Goal: Information Seeking & Learning: Learn about a topic

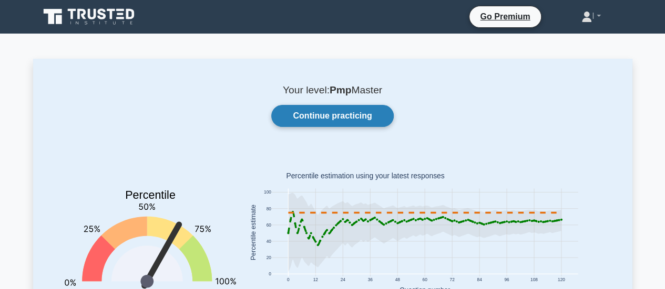
click at [333, 111] on link "Continue practicing" at bounding box center [332, 116] width 122 height 22
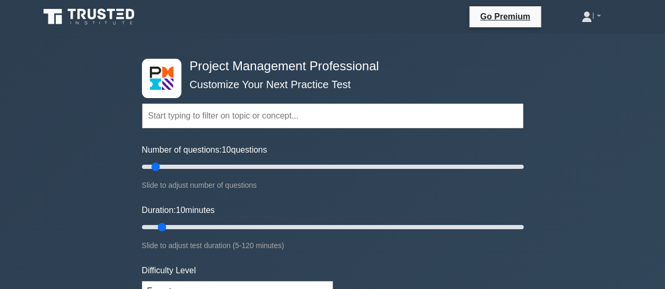
scroll to position [105, 0]
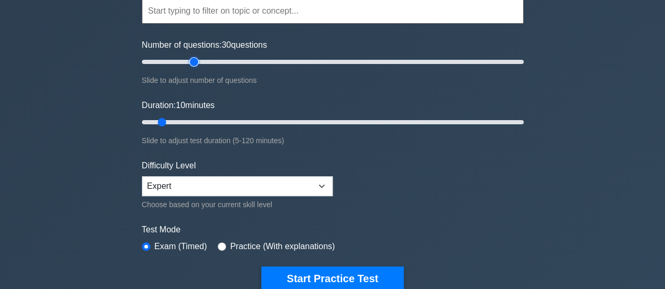
drag, startPoint x: 158, startPoint y: 62, endPoint x: 194, endPoint y: 62, distance: 36.2
type input "30"
click at [194, 62] on input "Number of questions: 30 questions" at bounding box center [332, 62] width 381 height 13
drag, startPoint x: 162, startPoint y: 119, endPoint x: 254, endPoint y: 121, distance: 92.5
type input "40"
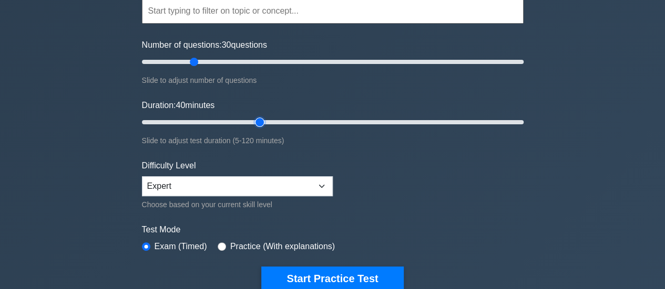
click at [254, 121] on input "Duration: 40 minutes" at bounding box center [332, 122] width 381 height 13
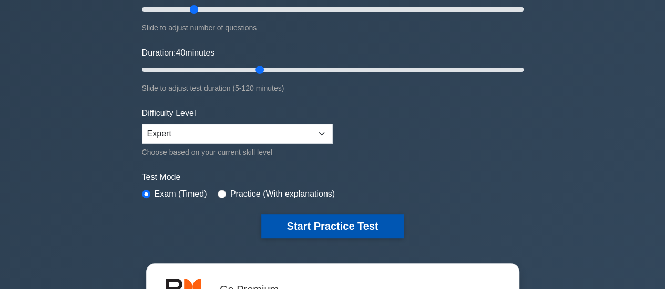
click at [317, 222] on button "Start Practice Test" at bounding box center [332, 226] width 142 height 24
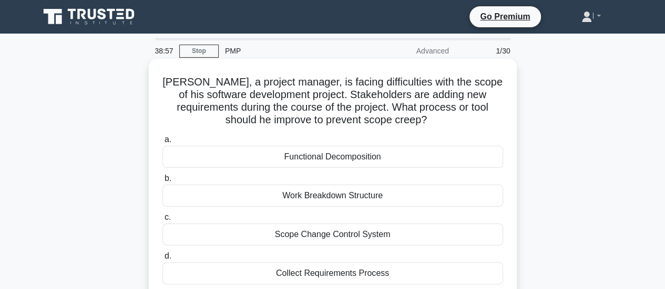
click at [414, 276] on div "Collect Requirements Process" at bounding box center [332, 274] width 340 height 22
click at [162, 260] on input "d. Collect Requirements Process" at bounding box center [162, 256] width 0 height 7
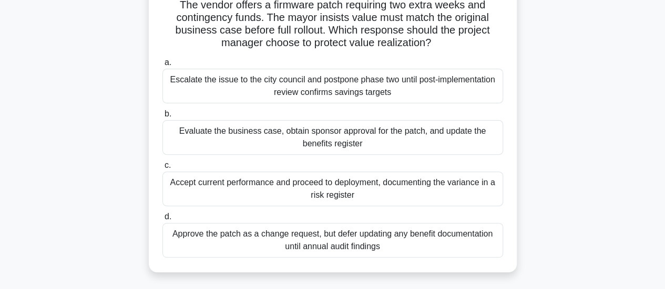
scroll to position [53, 0]
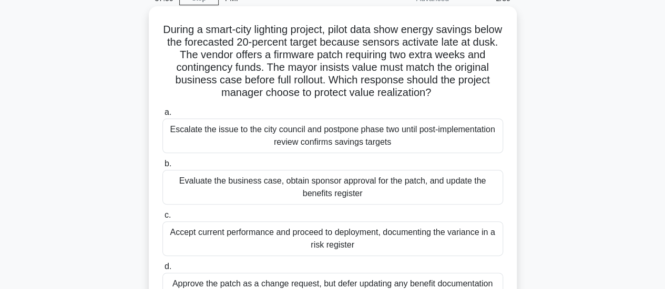
click at [424, 193] on div "Evaluate the business case, obtain sponsor approval for the patch, and update t…" at bounding box center [332, 187] width 340 height 35
click at [162, 168] on input "b. Evaluate the business case, obtain sponsor approval for the patch, and updat…" at bounding box center [162, 164] width 0 height 7
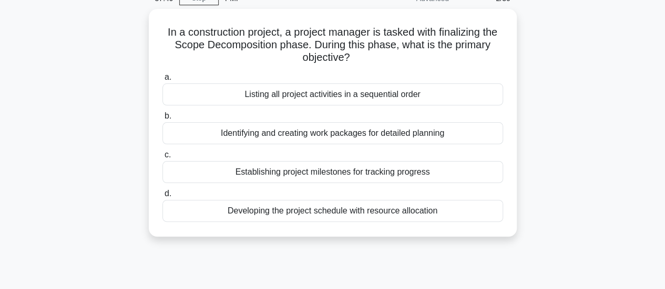
scroll to position [0, 0]
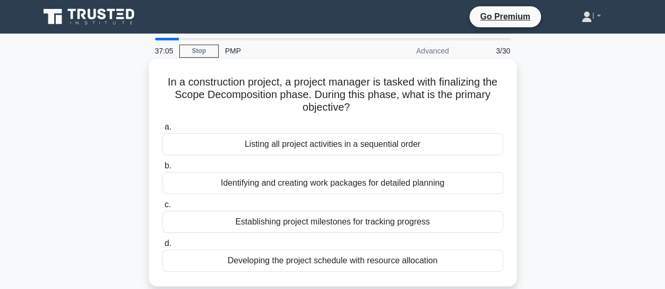
click at [453, 184] on div "Identifying and creating work packages for detailed planning" at bounding box center [332, 183] width 340 height 22
click at [162, 170] on input "b. Identifying and creating work packages for detailed planning" at bounding box center [162, 166] width 0 height 7
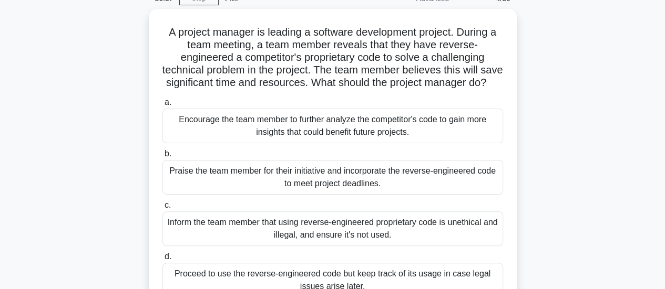
scroll to position [105, 0]
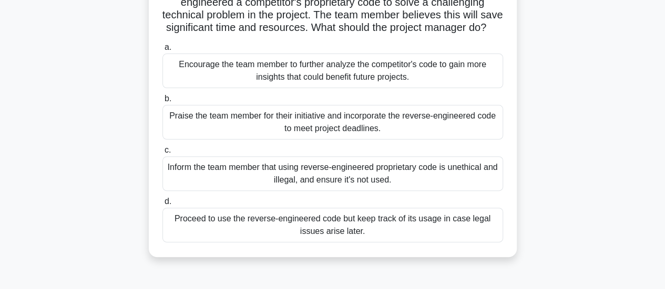
click at [428, 189] on div "Inform the team member that using reverse-engineered proprietary code is unethi…" at bounding box center [332, 174] width 340 height 35
click at [162, 154] on input "c. Inform the team member that using reverse-engineered proprietary code is une…" at bounding box center [162, 150] width 0 height 7
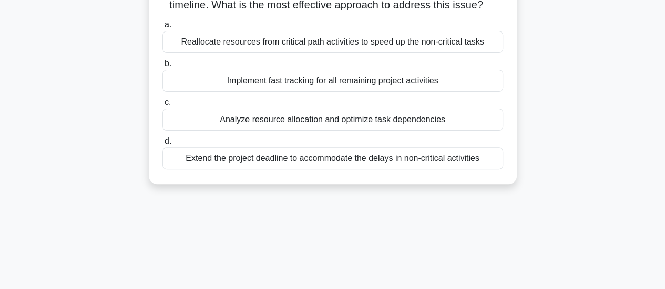
scroll to position [0, 0]
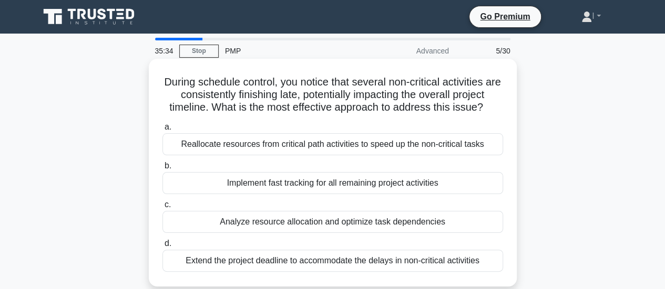
click at [424, 222] on div "Analyze resource allocation and optimize task dependencies" at bounding box center [332, 222] width 340 height 22
click at [162, 209] on input "c. Analyze resource allocation and optimize task dependencies" at bounding box center [162, 205] width 0 height 7
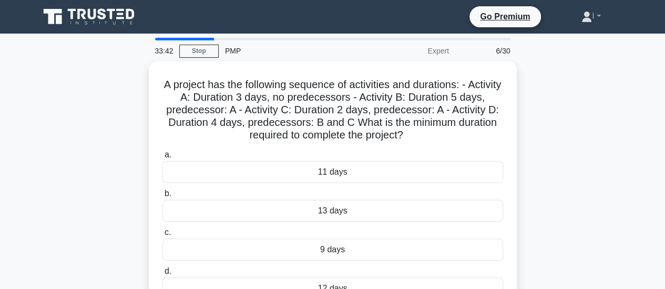
scroll to position [53, 0]
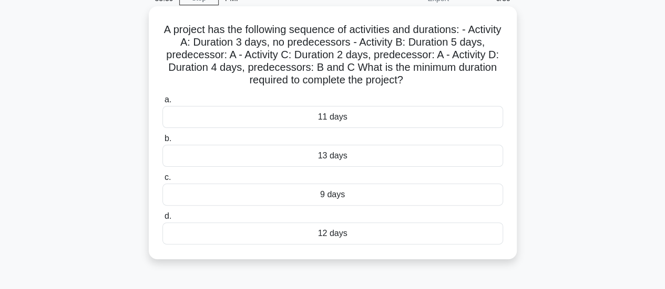
click at [380, 232] on div "12 days" at bounding box center [332, 234] width 340 height 22
click at [162, 220] on input "d. 12 days" at bounding box center [162, 216] width 0 height 7
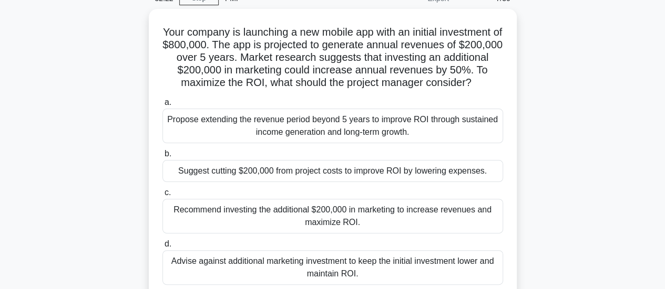
scroll to position [105, 0]
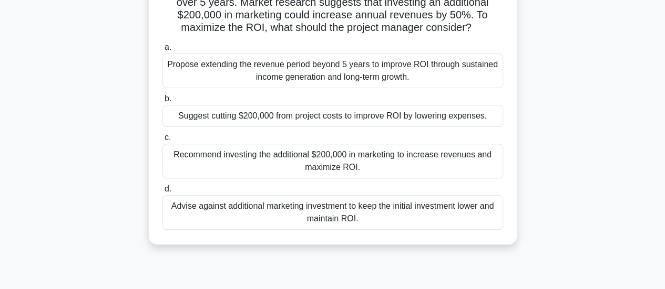
click at [427, 175] on div "Recommend investing the additional $200,000 in marketing to increase revenues a…" at bounding box center [332, 161] width 340 height 35
click at [162, 141] on input "c. Recommend investing the additional $200,000 in marketing to increase revenue…" at bounding box center [162, 137] width 0 height 7
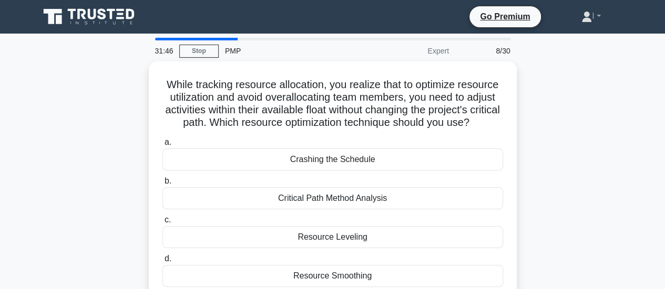
scroll to position [53, 0]
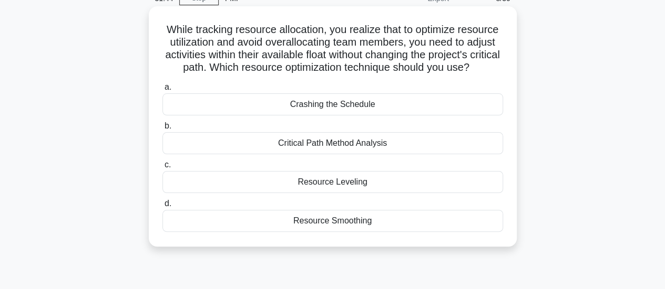
click at [358, 232] on div "Resource Smoothing" at bounding box center [332, 221] width 340 height 22
click at [162, 207] on input "d. Resource Smoothing" at bounding box center [162, 204] width 0 height 7
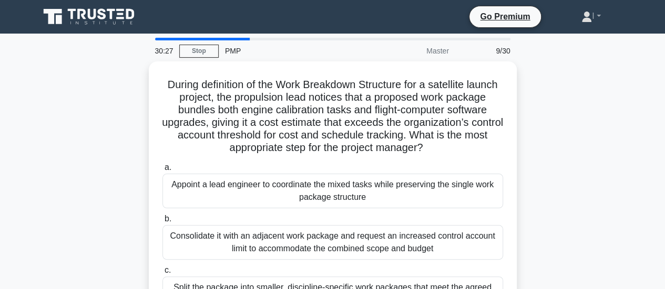
scroll to position [105, 0]
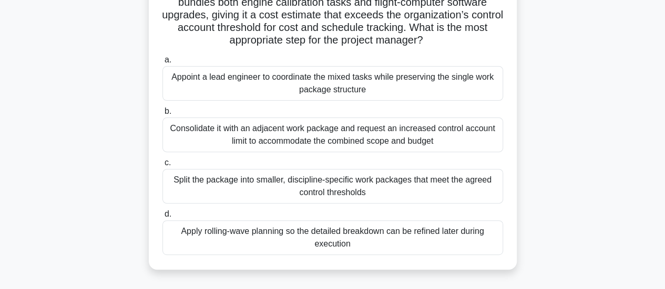
click at [397, 243] on div "Apply rolling-wave planning so the detailed breakdown can be refined later duri…" at bounding box center [332, 238] width 340 height 35
click at [162, 218] on input "d. Apply rolling-wave planning so the detailed breakdown can be refined later d…" at bounding box center [162, 214] width 0 height 7
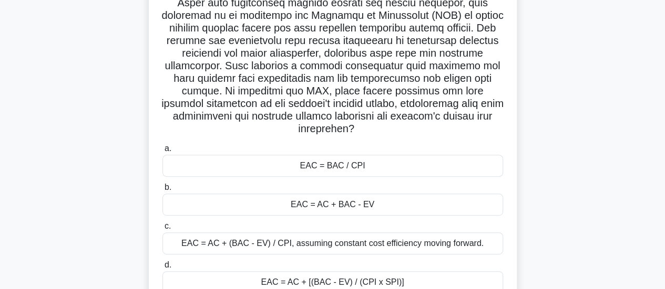
scroll to position [210, 0]
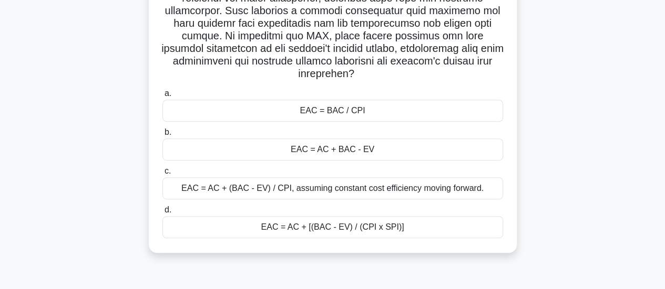
click at [431, 191] on div "EAC = AC + (BAC - EV) / CPI, assuming constant cost efficiency moving forward." at bounding box center [332, 189] width 340 height 22
click at [162, 175] on input "c. EAC = AC + (BAC - EV) / CPI, assuming constant cost efficiency moving forwar…" at bounding box center [162, 171] width 0 height 7
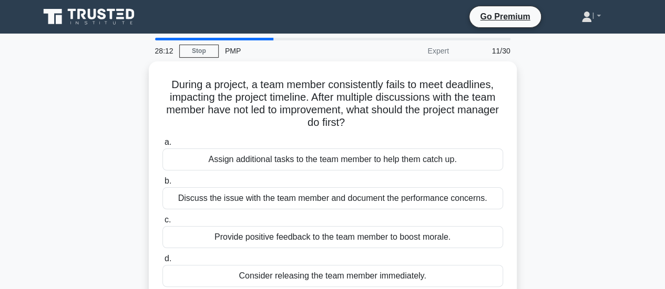
scroll to position [53, 0]
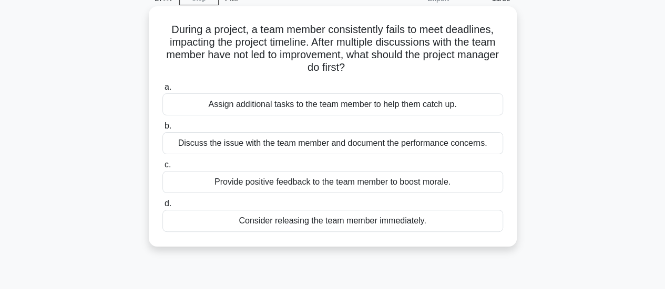
click at [413, 183] on div "Provide positive feedback to the team member to boost morale." at bounding box center [332, 182] width 340 height 22
click at [162, 169] on input "c. Provide positive feedback to the team member to boost morale." at bounding box center [162, 165] width 0 height 7
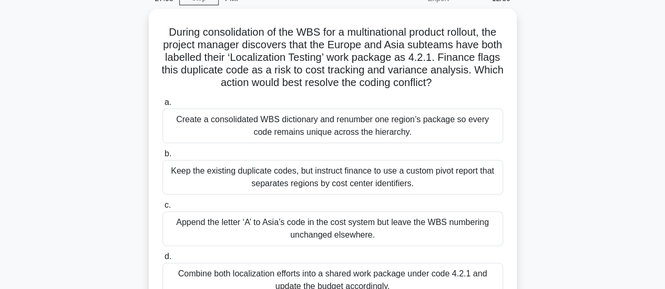
scroll to position [105, 0]
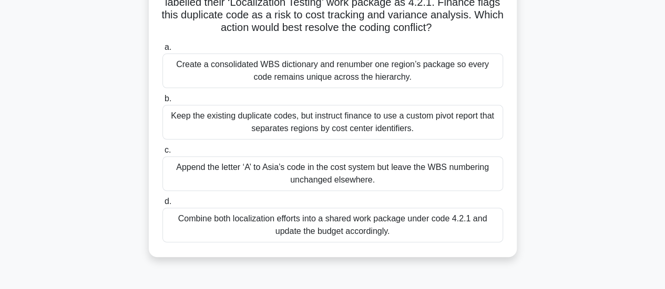
click at [431, 76] on div "Create a consolidated WBS dictionary and renumber one region’s package so every…" at bounding box center [332, 71] width 340 height 35
click at [162, 51] on input "a. Create a consolidated WBS dictionary and renumber one region’s package so ev…" at bounding box center [162, 47] width 0 height 7
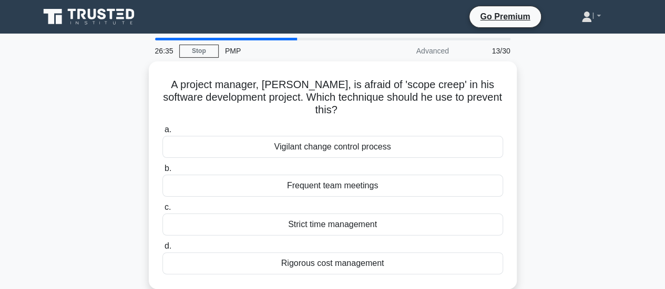
scroll to position [53, 0]
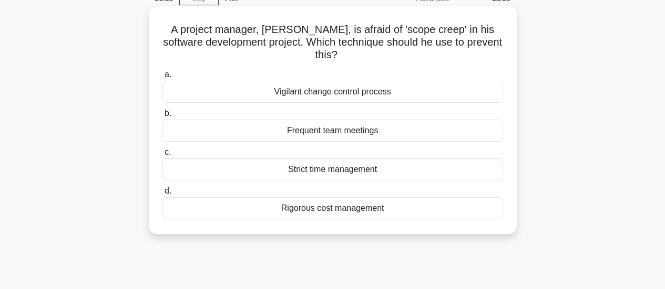
click at [445, 95] on div "Vigilant change control process" at bounding box center [332, 92] width 340 height 22
click at [162, 78] on input "a. Vigilant change control process" at bounding box center [162, 74] width 0 height 7
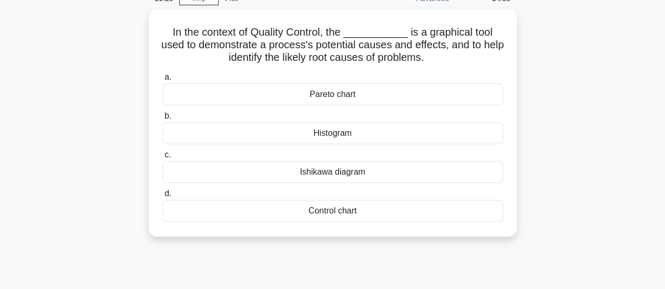
scroll to position [0, 0]
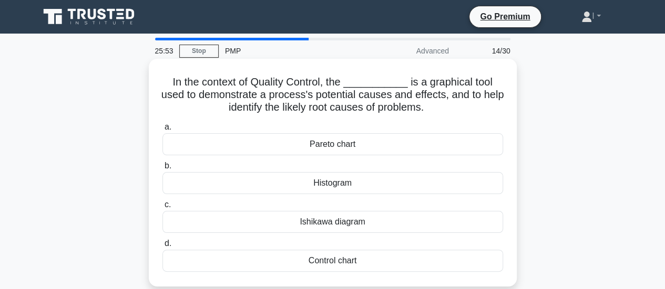
click at [411, 223] on div "Ishikawa diagram" at bounding box center [332, 222] width 340 height 22
click at [162, 209] on input "c. Ishikawa diagram" at bounding box center [162, 205] width 0 height 7
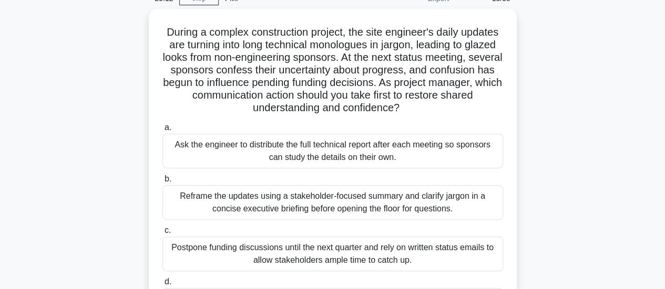
scroll to position [105, 0]
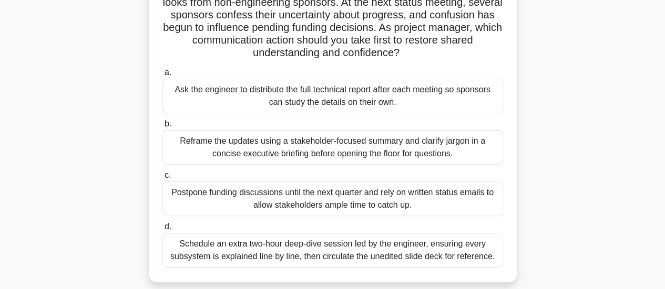
click at [266, 150] on div "Reframe the updates using a stakeholder-focused summary and clarify jargon in a…" at bounding box center [332, 147] width 340 height 35
click at [162, 128] on input "b. Reframe the updates using a stakeholder-focused summary and clarify jargon i…" at bounding box center [162, 124] width 0 height 7
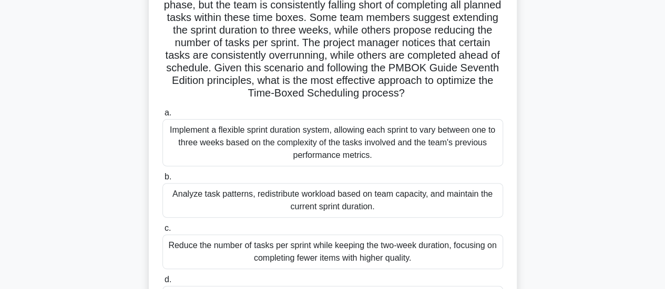
scroll to position [158, 0]
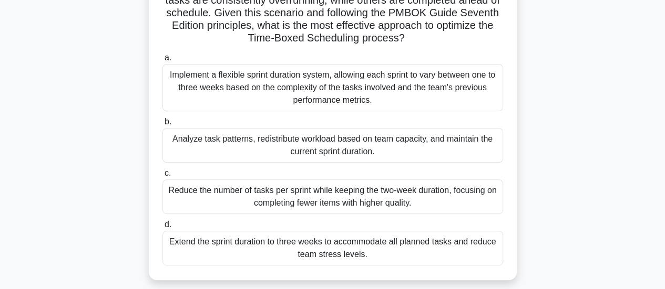
click at [432, 149] on div "Analyze task patterns, redistribute workload based on team capacity, and mainta…" at bounding box center [332, 145] width 340 height 35
click at [162, 126] on input "b. Analyze task patterns, redistribute workload based on team capacity, and mai…" at bounding box center [162, 122] width 0 height 7
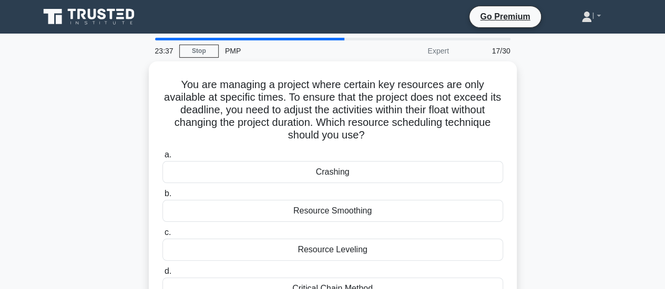
scroll to position [53, 0]
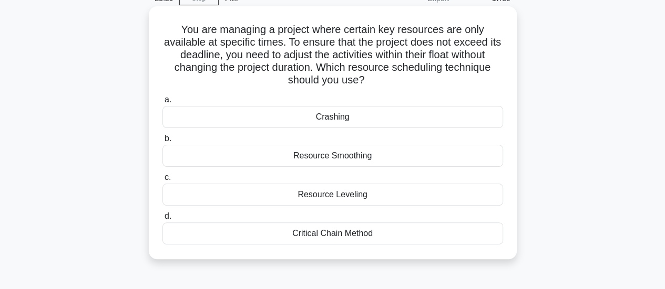
click at [357, 159] on div "Resource Smoothing" at bounding box center [332, 156] width 340 height 22
click at [162, 142] on input "b. Resource Smoothing" at bounding box center [162, 139] width 0 height 7
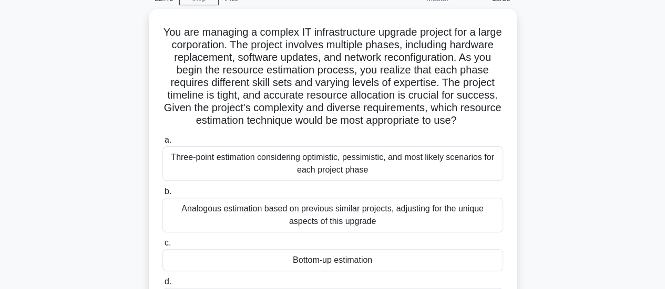
scroll to position [105, 0]
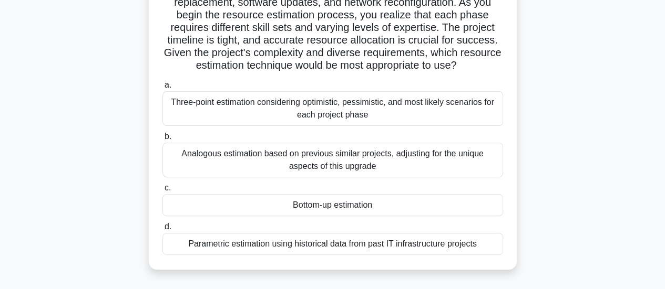
click at [337, 112] on div "Three-point estimation considering optimistic, pessimistic, and most likely sce…" at bounding box center [332, 108] width 340 height 35
click at [162, 89] on input "a. Three-point estimation considering optimistic, pessimistic, and most likely …" at bounding box center [162, 85] width 0 height 7
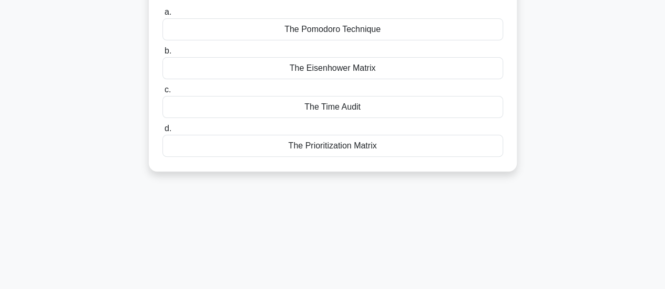
scroll to position [0, 0]
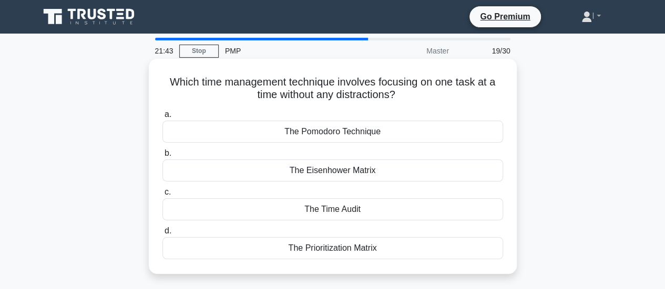
click at [348, 131] on div "The Pomodoro Technique" at bounding box center [332, 132] width 340 height 22
click at [162, 118] on input "a. The Pomodoro Technique" at bounding box center [162, 114] width 0 height 7
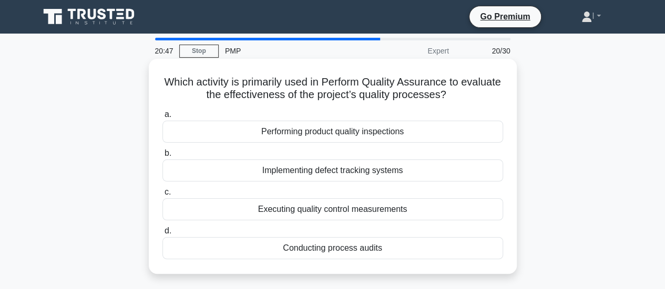
click at [374, 209] on div "Executing quality control measurements" at bounding box center [332, 210] width 340 height 22
click at [162, 196] on input "c. Executing quality control measurements" at bounding box center [162, 192] width 0 height 7
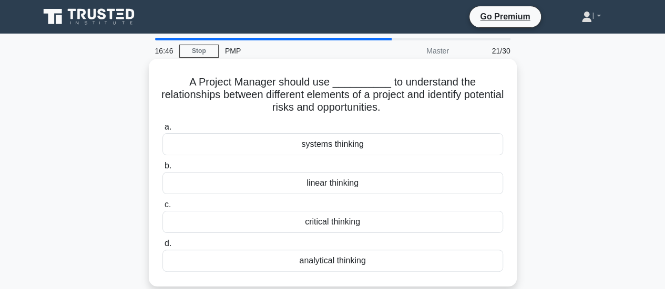
click at [358, 149] on div "systems thinking" at bounding box center [332, 144] width 340 height 22
click at [162, 131] on input "a. systems thinking" at bounding box center [162, 127] width 0 height 7
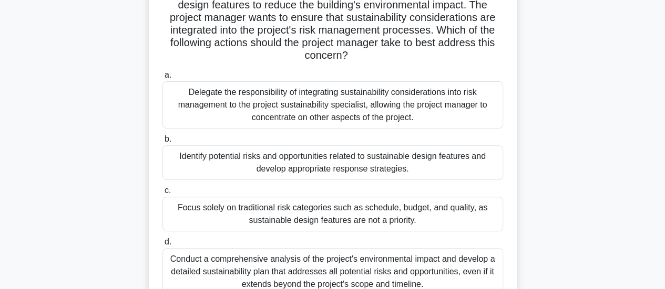
scroll to position [158, 0]
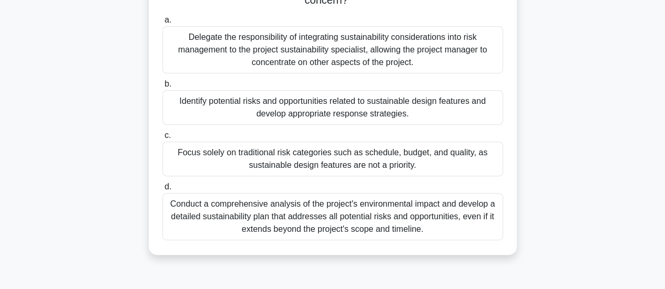
click at [439, 59] on div "Delegate the responsibility of integrating sustainability considerations into r…" at bounding box center [332, 49] width 340 height 47
click at [162, 24] on input "a. Delegate the responsibility of integrating sustainability considerations int…" at bounding box center [162, 20] width 0 height 7
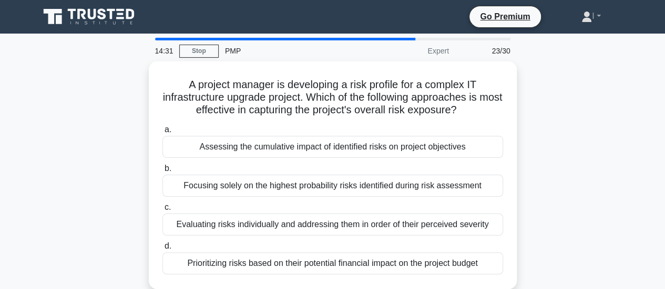
scroll to position [53, 0]
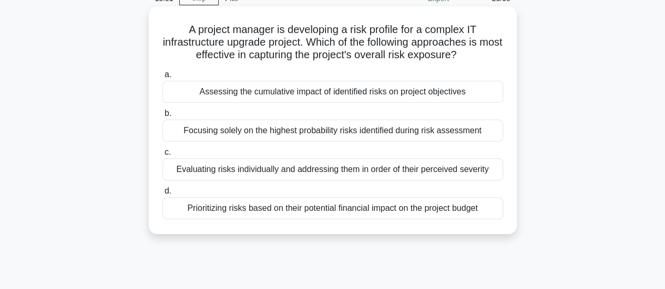
click at [263, 167] on div "Evaluating risks individually and addressing them in order of their perceived s…" at bounding box center [332, 170] width 340 height 22
click at [162, 156] on input "c. Evaluating risks individually and addressing them in order of their perceive…" at bounding box center [162, 152] width 0 height 7
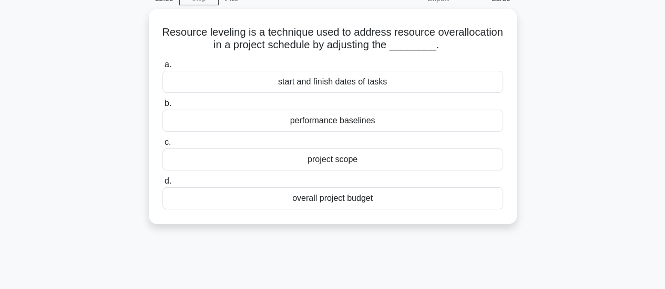
scroll to position [0, 0]
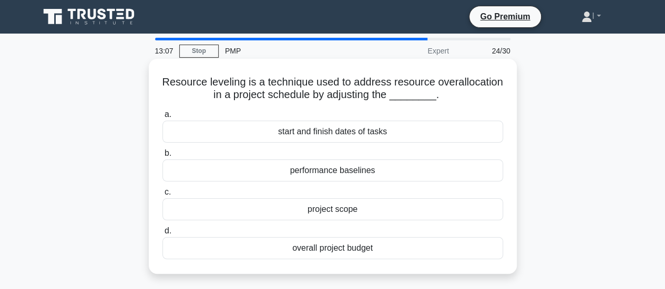
click at [393, 136] on div "start and finish dates of tasks" at bounding box center [332, 132] width 340 height 22
click at [162, 118] on input "a. start and finish dates of tasks" at bounding box center [162, 114] width 0 height 7
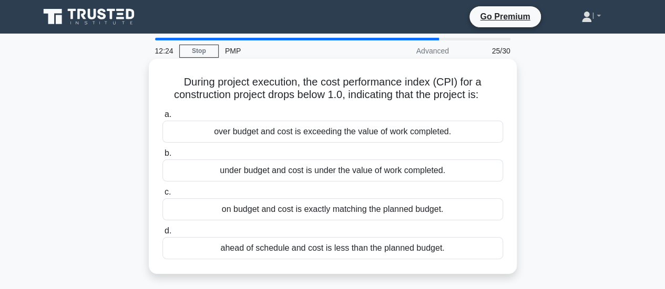
click at [357, 173] on div "under budget and cost is under the value of work completed." at bounding box center [332, 171] width 340 height 22
click at [162, 157] on input "b. under budget and cost is under the value of work completed." at bounding box center [162, 153] width 0 height 7
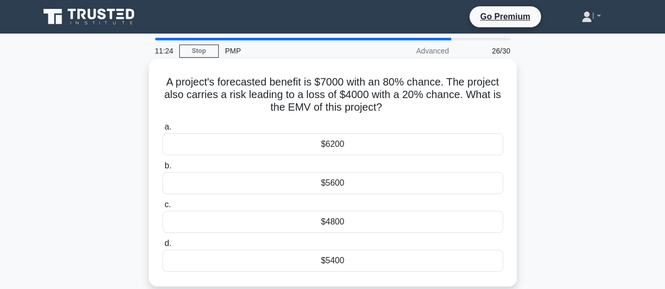
click at [366, 225] on div "$4800" at bounding box center [332, 222] width 340 height 22
click at [162, 209] on input "c. $4800" at bounding box center [162, 205] width 0 height 7
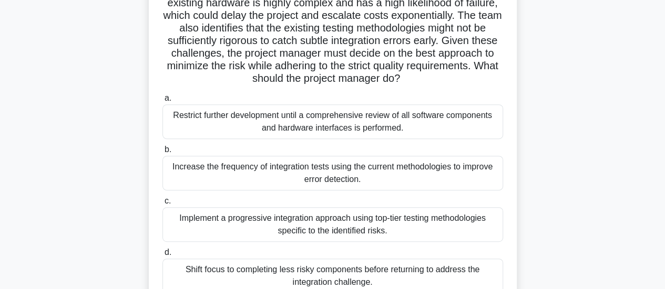
scroll to position [210, 0]
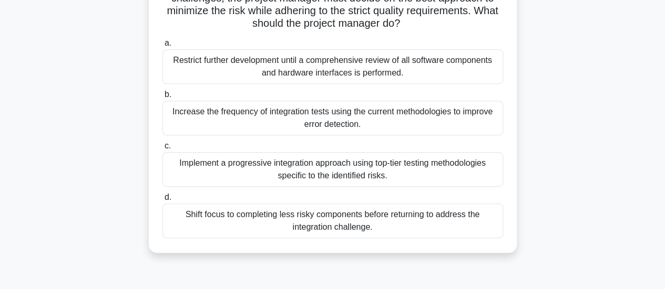
click at [264, 136] on div "Increase the frequency of integration tests using the current methodologies to …" at bounding box center [332, 118] width 340 height 35
click at [162, 98] on input "b. Increase the frequency of integration tests using the current methodologies …" at bounding box center [162, 94] width 0 height 7
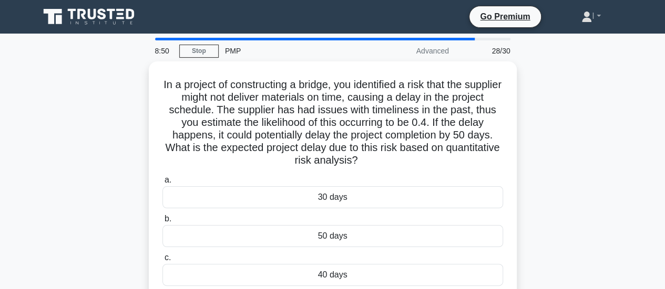
scroll to position [53, 0]
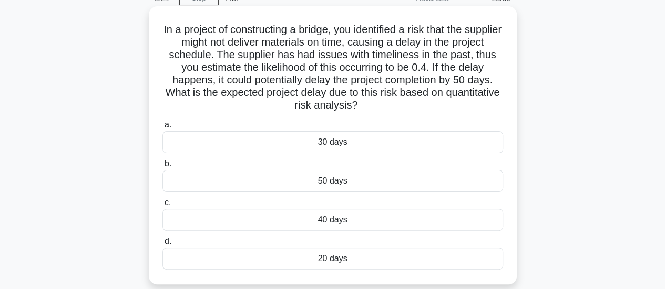
click at [295, 186] on div "50 days" at bounding box center [332, 181] width 340 height 22
click at [162, 168] on input "b. 50 days" at bounding box center [162, 164] width 0 height 7
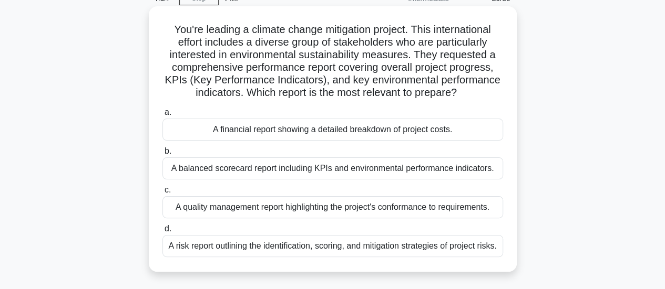
click at [338, 167] on div "A balanced scorecard report including KPIs and environmental performance indica…" at bounding box center [332, 169] width 340 height 22
click at [162, 155] on input "b. A balanced scorecard report including KPIs and environmental performance ind…" at bounding box center [162, 151] width 0 height 7
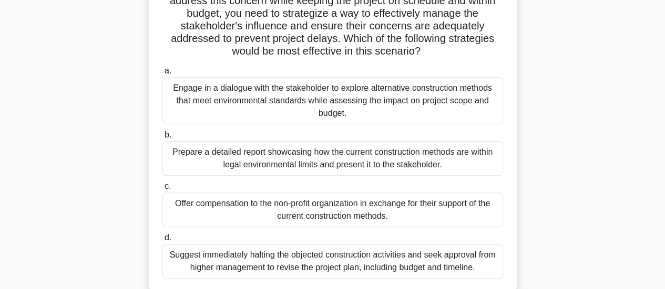
scroll to position [263, 0]
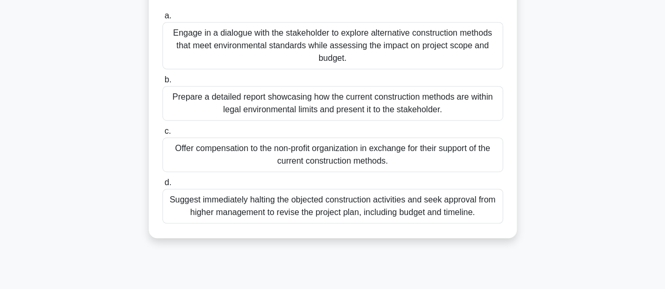
click at [343, 108] on div "Prepare a detailed report showcasing how the current construction methods are w…" at bounding box center [332, 103] width 340 height 35
click at [162, 84] on input "b. Prepare a detailed report showcasing how the current construction methods ar…" at bounding box center [162, 80] width 0 height 7
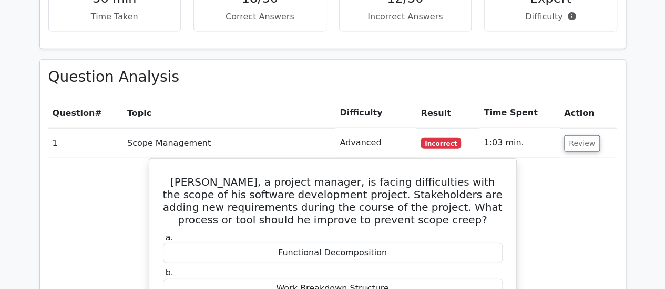
scroll to position [1261, 0]
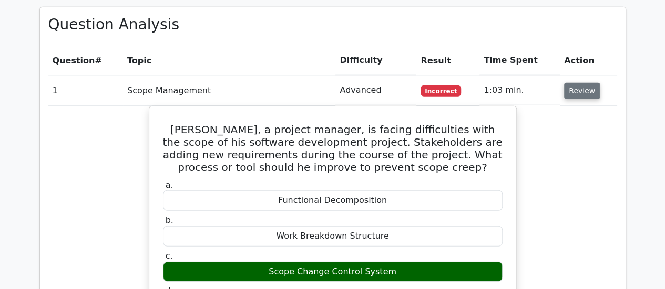
click at [579, 83] on button "Review" at bounding box center [582, 91] width 36 height 16
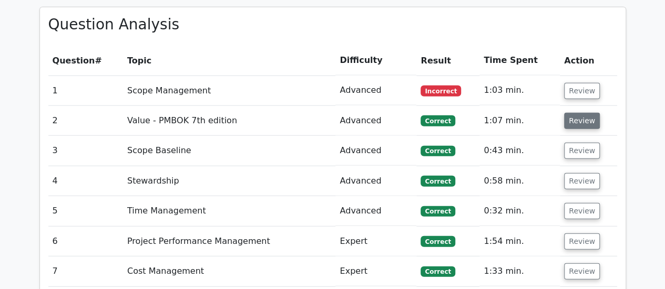
click at [575, 113] on button "Review" at bounding box center [582, 121] width 36 height 16
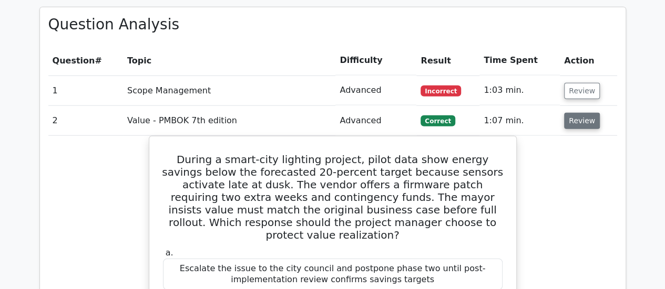
click at [585, 113] on button "Review" at bounding box center [582, 121] width 36 height 16
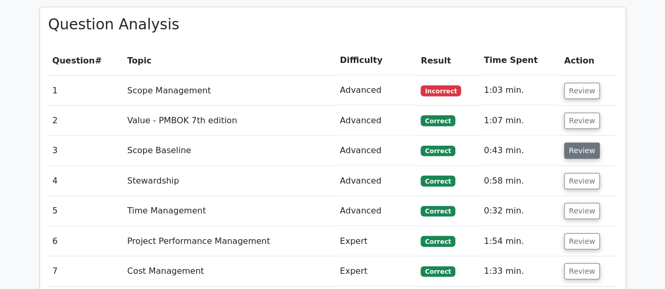
click at [575, 143] on button "Review" at bounding box center [582, 151] width 36 height 16
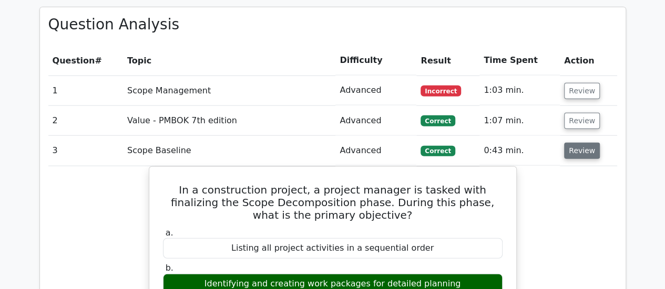
click at [575, 143] on button "Review" at bounding box center [582, 151] width 36 height 16
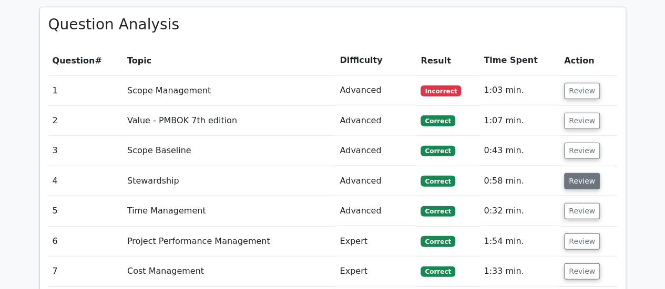
click at [578, 173] on button "Review" at bounding box center [582, 181] width 36 height 16
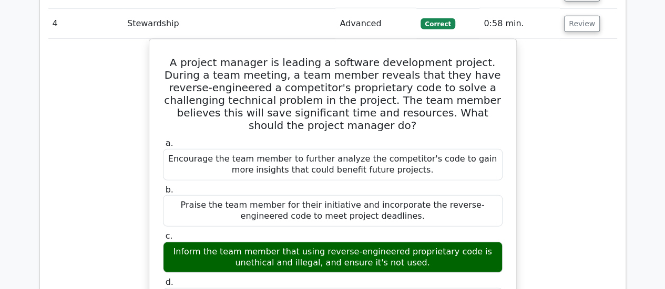
scroll to position [1313, 0]
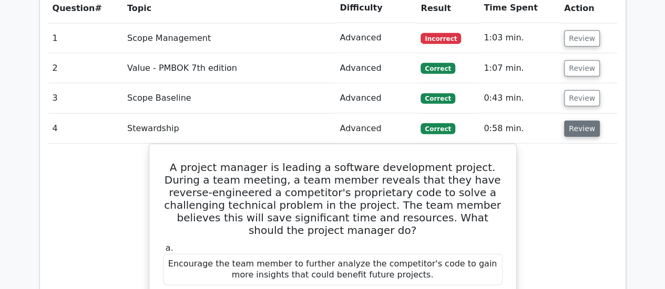
click at [574, 121] on button "Review" at bounding box center [582, 129] width 36 height 16
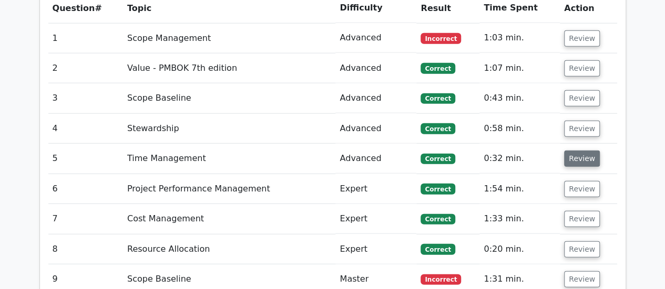
click at [578, 151] on button "Review" at bounding box center [582, 159] width 36 height 16
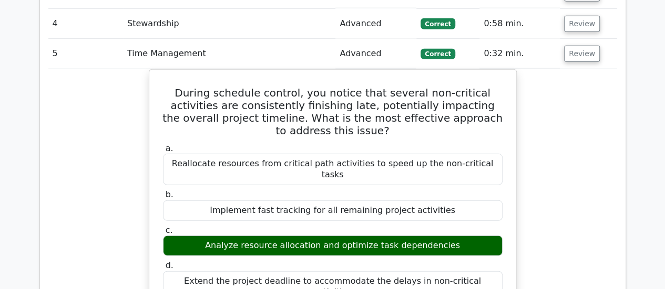
scroll to position [1366, 0]
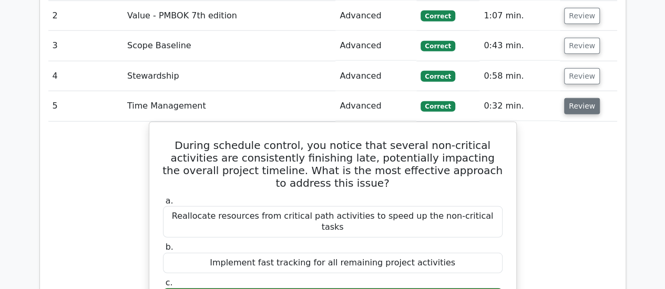
click at [581, 98] on button "Review" at bounding box center [582, 106] width 36 height 16
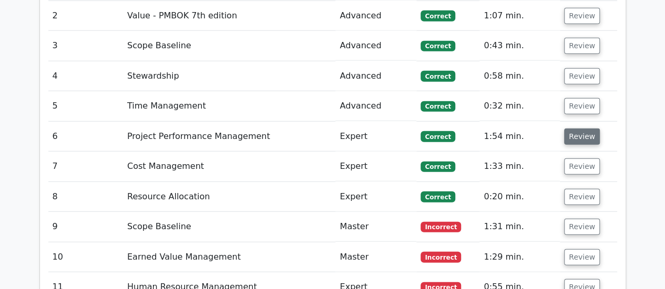
click at [576, 129] on button "Review" at bounding box center [582, 137] width 36 height 16
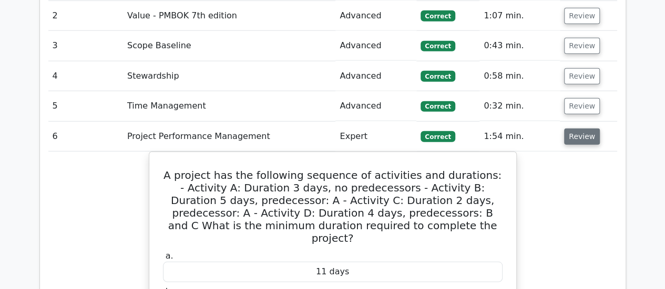
click at [578, 129] on button "Review" at bounding box center [582, 137] width 36 height 16
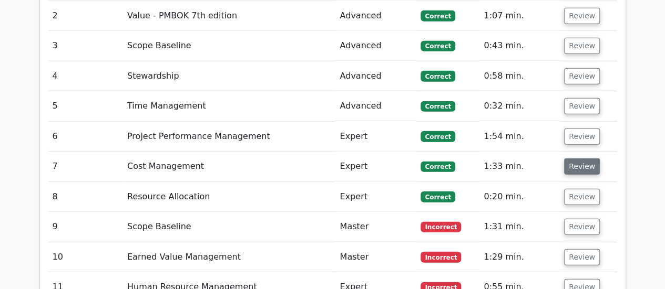
click at [574, 159] on button "Review" at bounding box center [582, 167] width 36 height 16
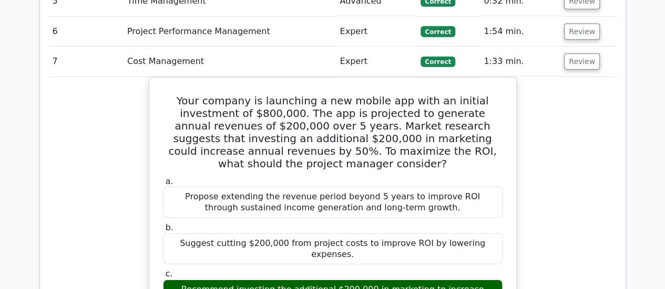
scroll to position [1418, 0]
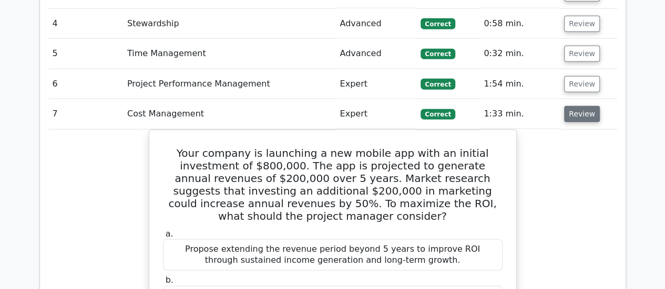
click at [580, 106] on button "Review" at bounding box center [582, 114] width 36 height 16
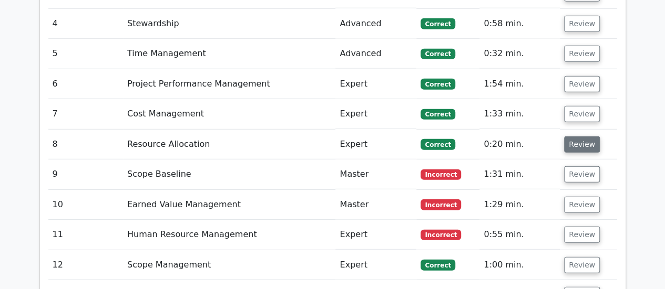
click at [585, 137] on button "Review" at bounding box center [582, 145] width 36 height 16
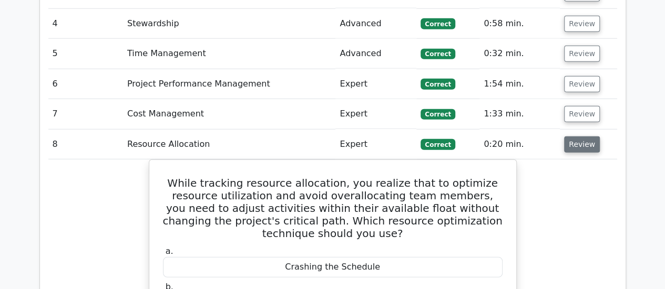
click at [586, 137] on button "Review" at bounding box center [582, 145] width 36 height 16
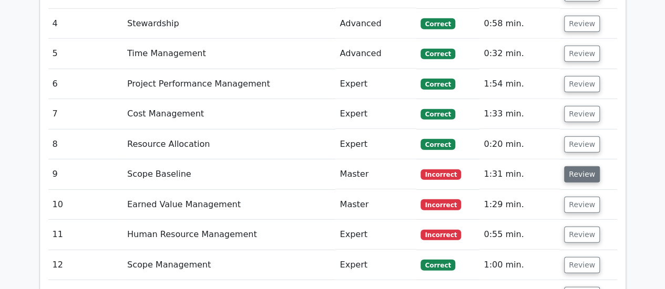
click at [579, 167] on button "Review" at bounding box center [582, 175] width 36 height 16
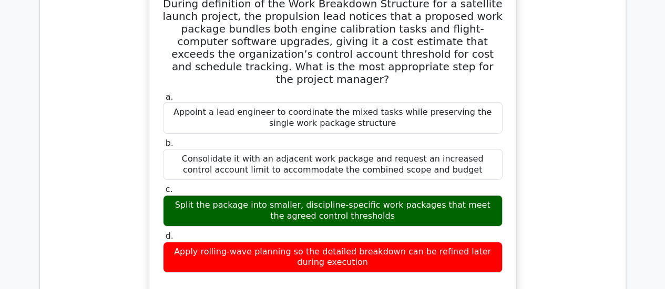
scroll to position [1366, 0]
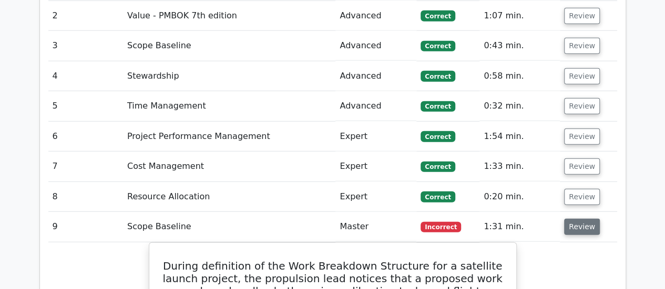
click at [574, 219] on button "Review" at bounding box center [582, 227] width 36 height 16
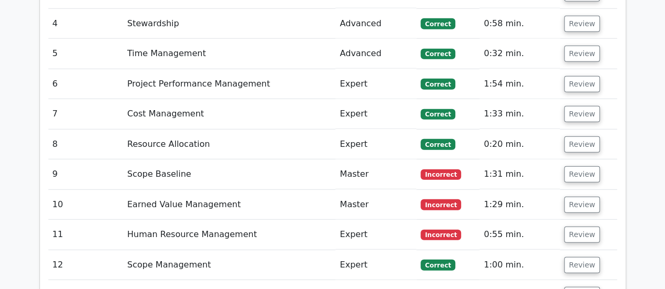
scroll to position [1471, 0]
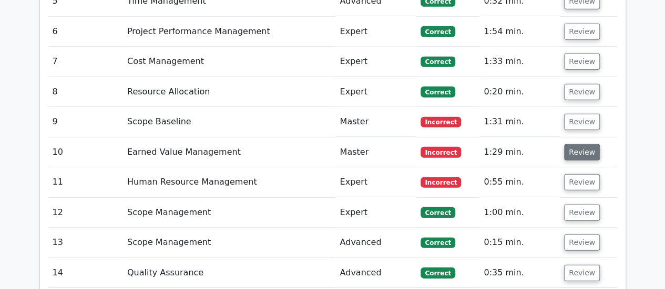
click at [581, 144] on button "Review" at bounding box center [582, 152] width 36 height 16
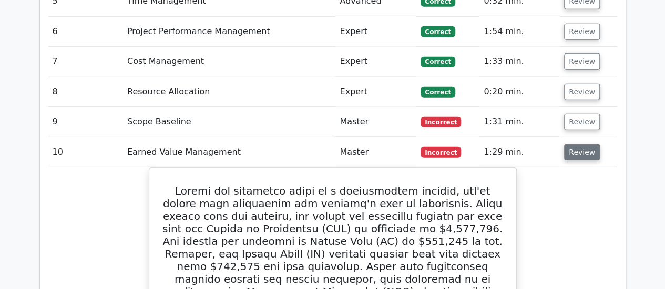
click at [578, 144] on button "Review" at bounding box center [582, 152] width 36 height 16
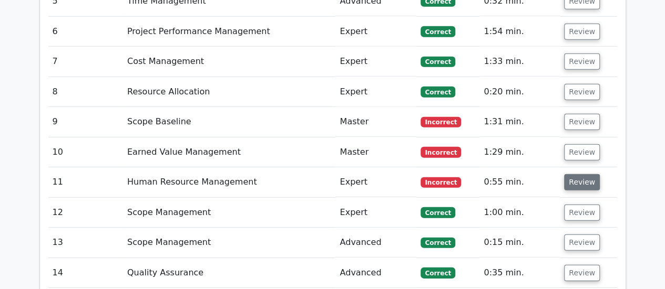
click at [568, 174] on button "Review" at bounding box center [582, 182] width 36 height 16
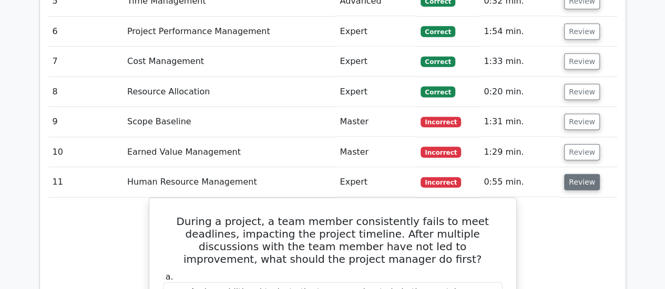
click at [576, 174] on button "Review" at bounding box center [582, 182] width 36 height 16
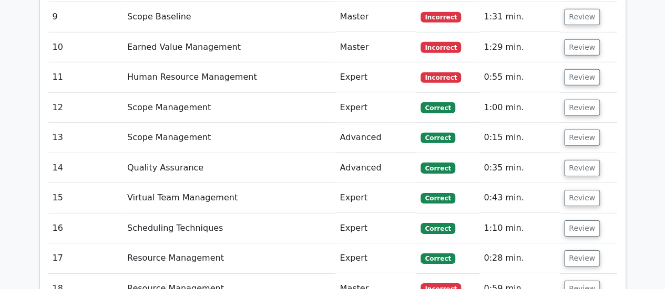
scroll to position [1523, 0]
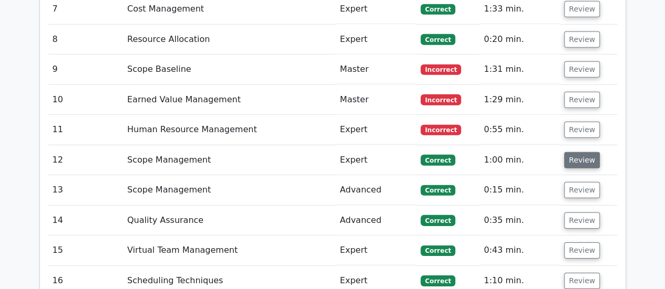
click at [579, 152] on button "Review" at bounding box center [582, 160] width 36 height 16
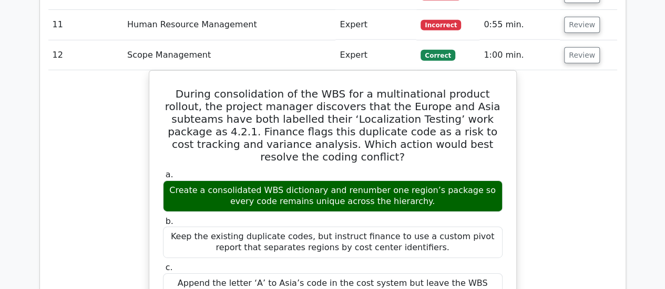
scroll to position [1576, 0]
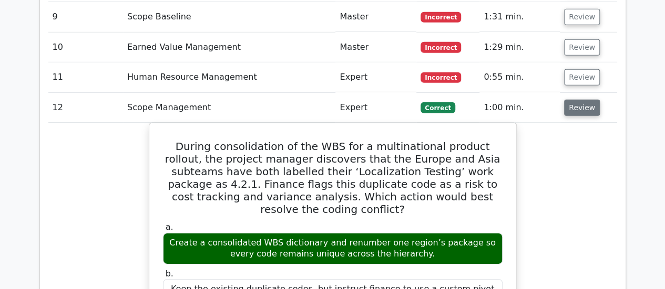
click at [582, 100] on button "Review" at bounding box center [582, 108] width 36 height 16
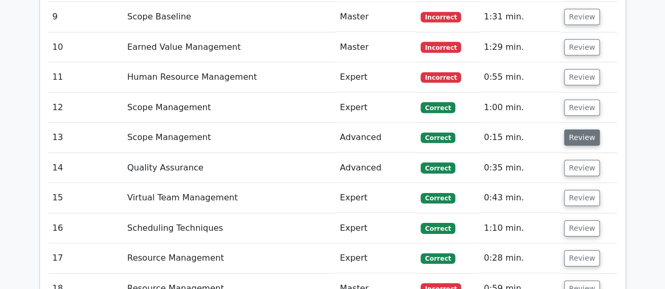
click at [576, 130] on button "Review" at bounding box center [582, 138] width 36 height 16
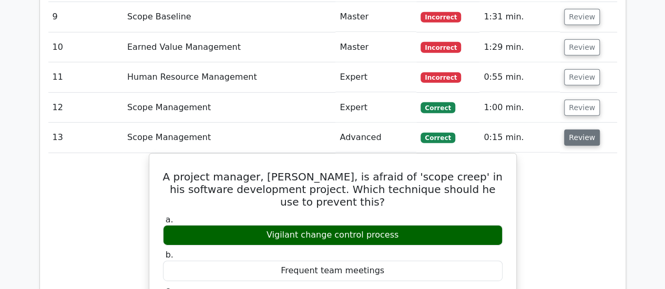
click at [579, 130] on button "Review" at bounding box center [582, 138] width 36 height 16
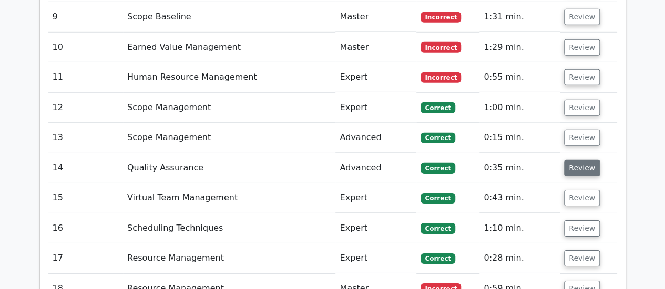
click at [575, 160] on button "Review" at bounding box center [582, 168] width 36 height 16
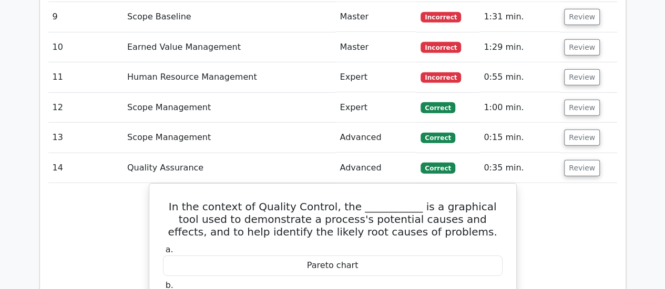
scroll to position [1628, 0]
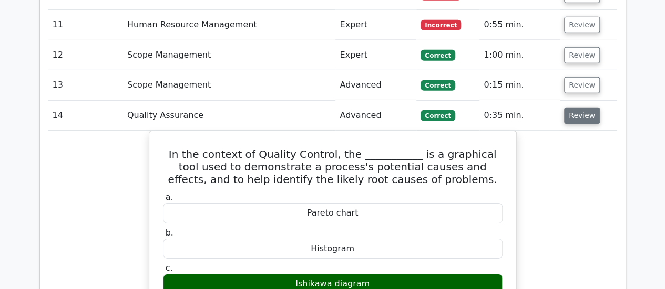
click at [576, 108] on button "Review" at bounding box center [582, 116] width 36 height 16
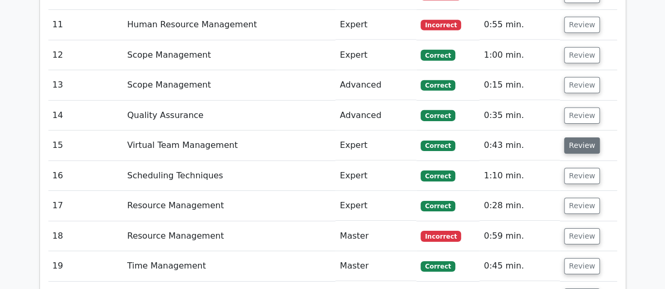
click at [580, 138] on button "Review" at bounding box center [582, 146] width 36 height 16
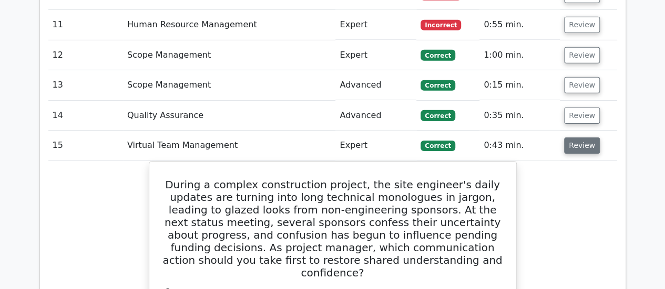
click at [580, 138] on button "Review" at bounding box center [582, 146] width 36 height 16
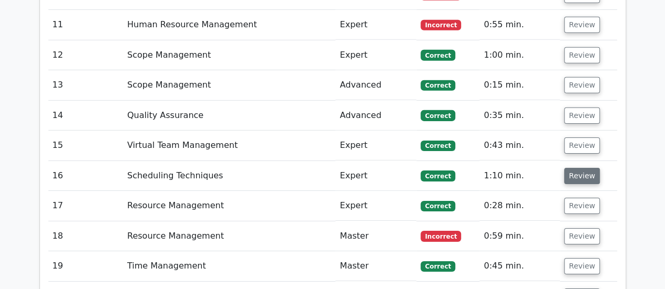
click at [577, 168] on button "Review" at bounding box center [582, 176] width 36 height 16
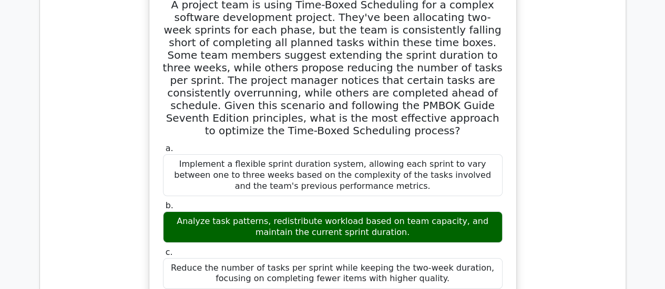
scroll to position [1681, 0]
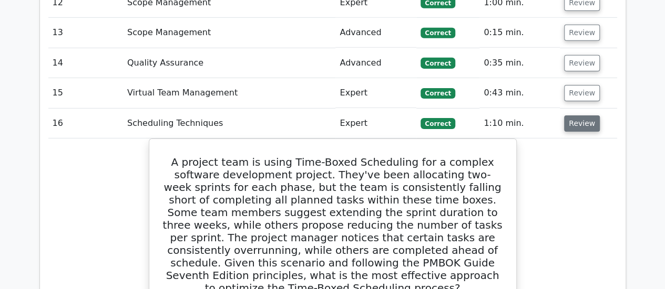
click at [580, 116] on button "Review" at bounding box center [582, 124] width 36 height 16
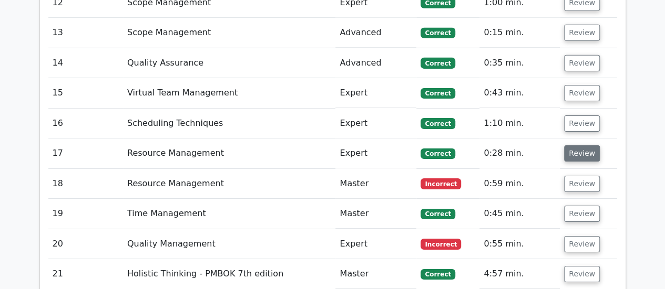
click at [587, 146] on button "Review" at bounding box center [582, 154] width 36 height 16
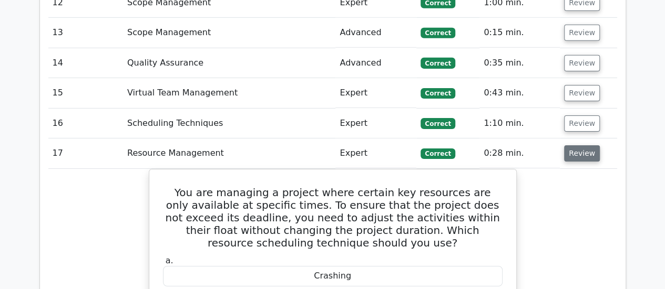
click at [585, 146] on button "Review" at bounding box center [582, 154] width 36 height 16
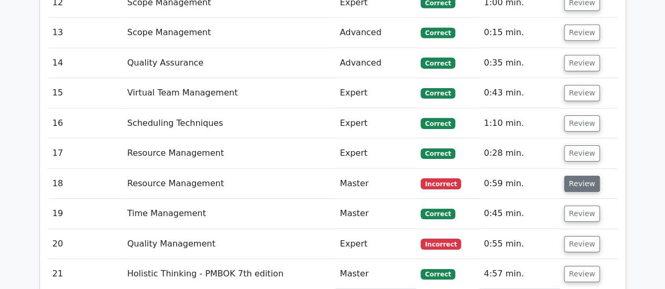
click at [578, 176] on button "Review" at bounding box center [582, 184] width 36 height 16
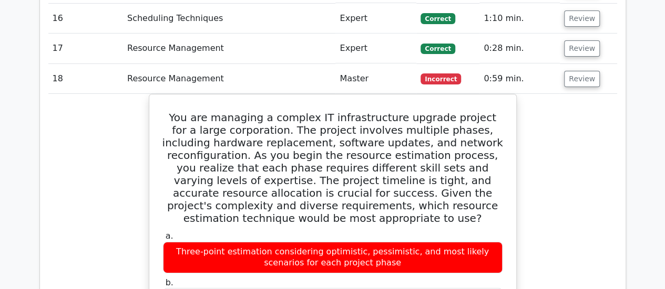
scroll to position [1734, 0]
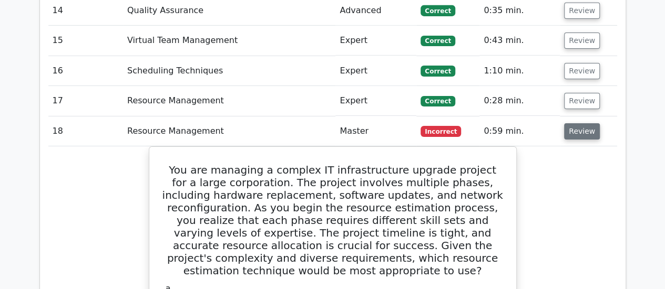
click at [582, 123] on button "Review" at bounding box center [582, 131] width 36 height 16
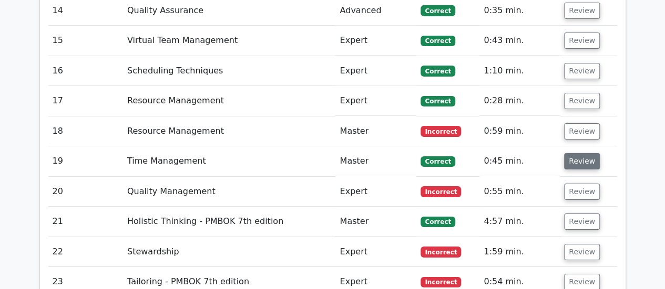
click at [578, 153] on button "Review" at bounding box center [582, 161] width 36 height 16
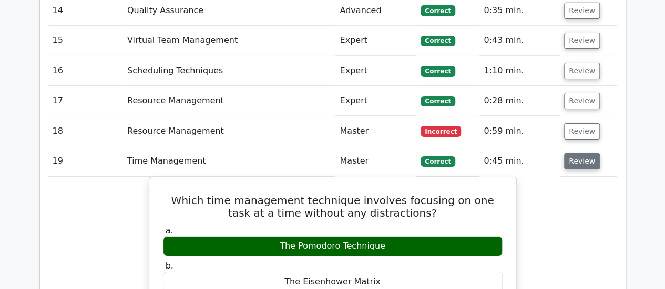
scroll to position [1786, 0]
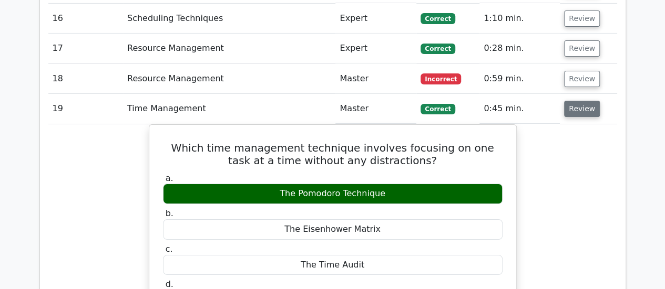
click at [582, 101] on button "Review" at bounding box center [582, 109] width 36 height 16
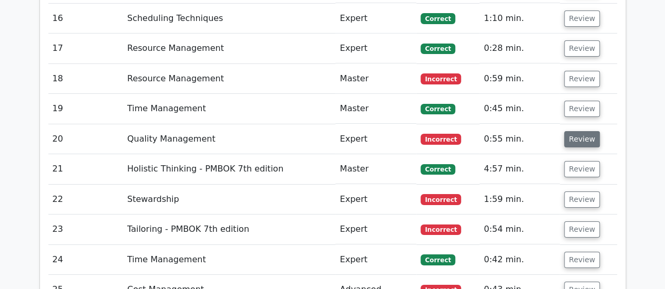
click at [576, 131] on button "Review" at bounding box center [582, 139] width 36 height 16
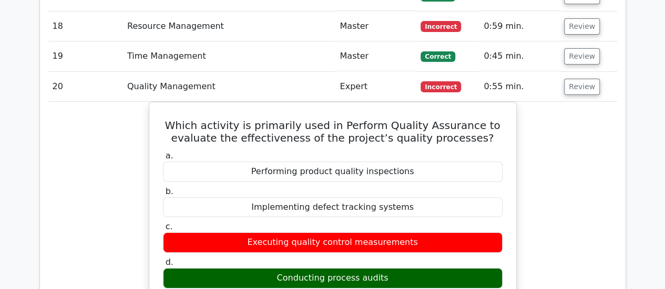
scroll to position [1734, 0]
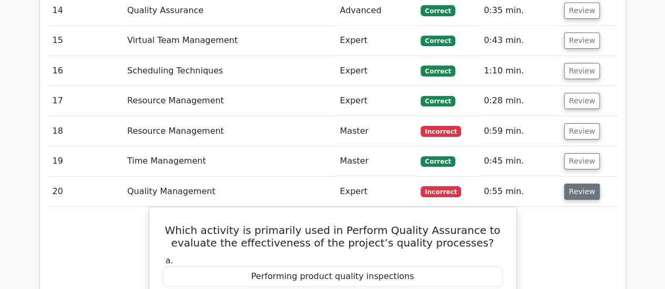
click at [576, 184] on button "Review" at bounding box center [582, 192] width 36 height 16
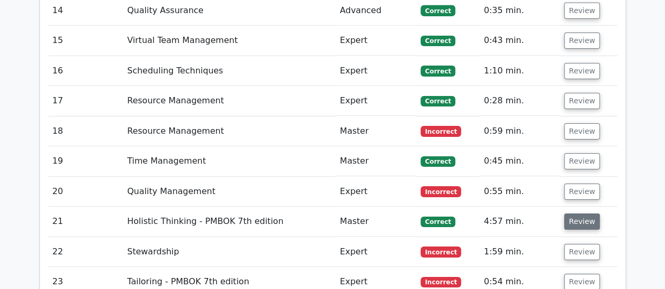
click at [576, 214] on button "Review" at bounding box center [582, 222] width 36 height 16
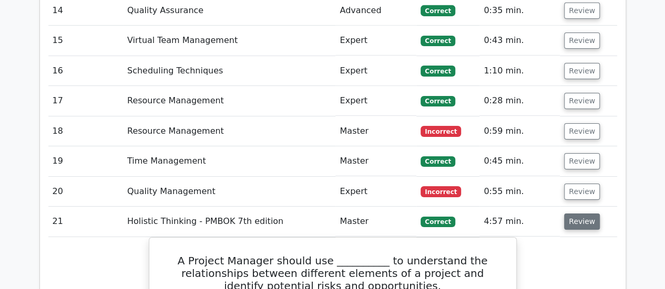
scroll to position [1839, 0]
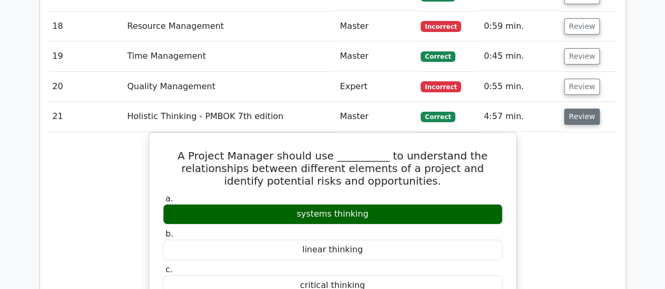
click at [579, 109] on button "Review" at bounding box center [582, 117] width 36 height 16
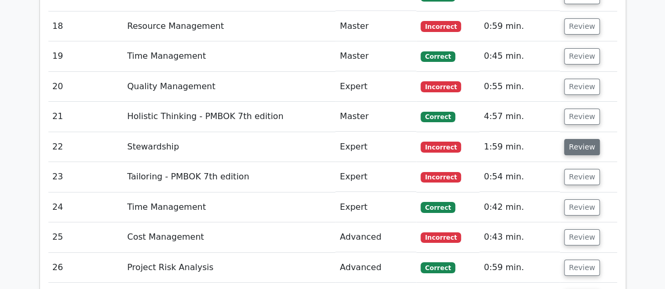
click at [578, 139] on button "Review" at bounding box center [582, 147] width 36 height 16
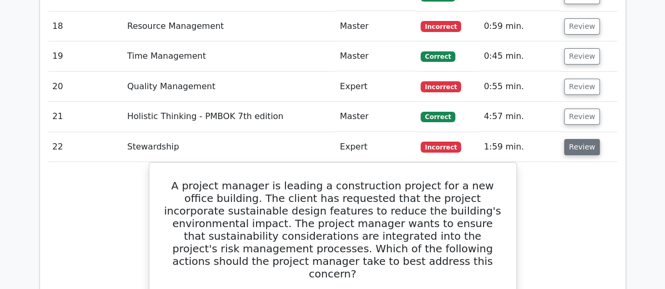
click at [585, 139] on button "Review" at bounding box center [582, 147] width 36 height 16
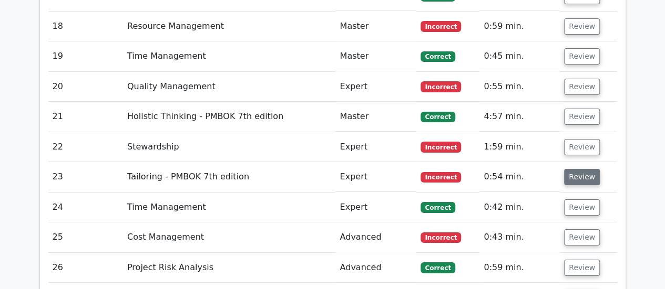
click at [577, 169] on button "Review" at bounding box center [582, 177] width 36 height 16
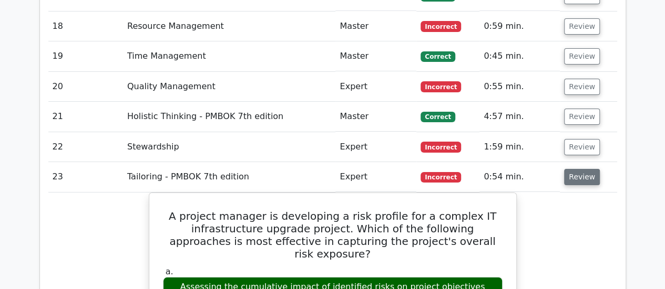
scroll to position [1891, 0]
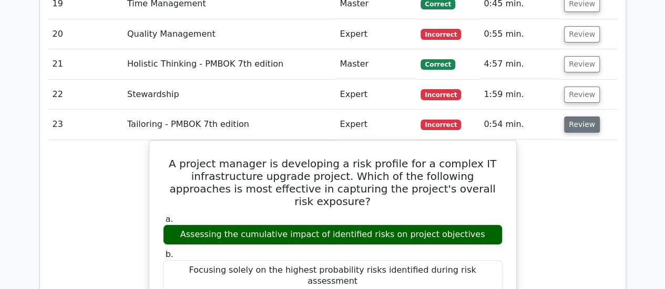
click at [576, 117] on button "Review" at bounding box center [582, 125] width 36 height 16
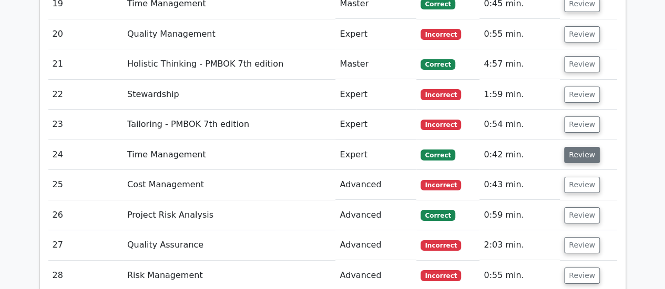
click at [577, 147] on button "Review" at bounding box center [582, 155] width 36 height 16
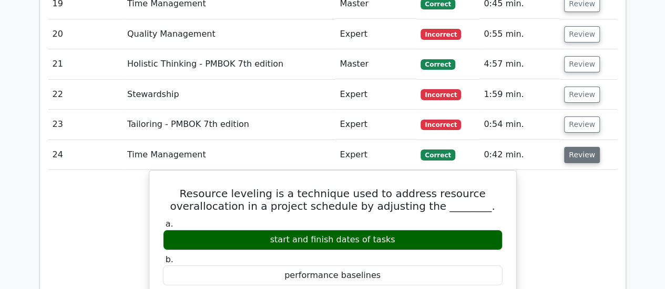
click at [577, 147] on button "Review" at bounding box center [582, 155] width 36 height 16
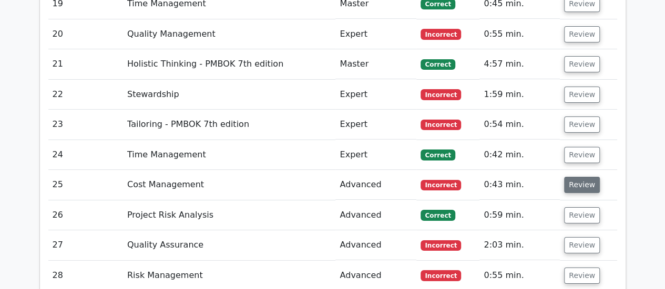
click at [573, 177] on button "Review" at bounding box center [582, 185] width 36 height 16
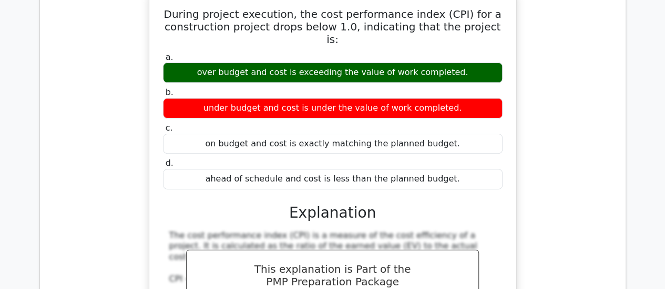
scroll to position [1944, 0]
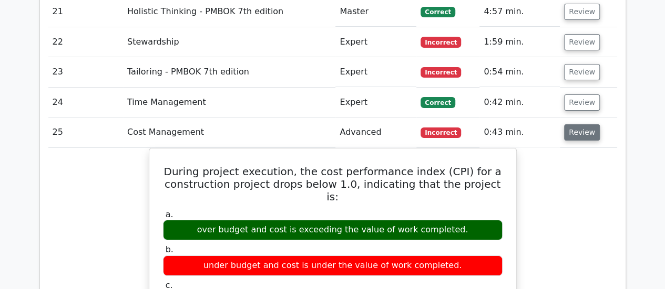
click at [574, 124] on button "Review" at bounding box center [582, 132] width 36 height 16
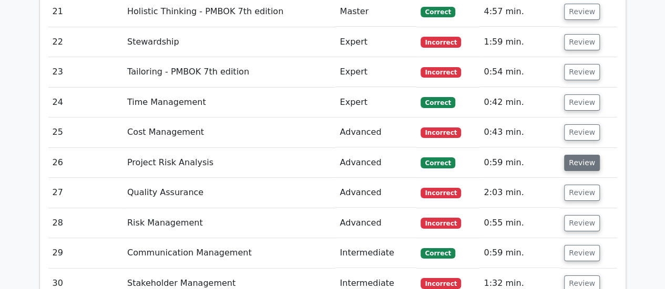
click at [579, 155] on button "Review" at bounding box center [582, 163] width 36 height 16
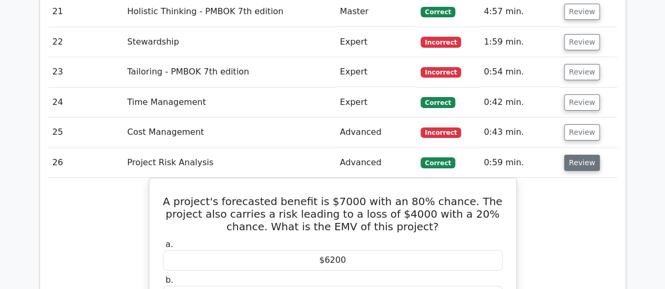
click at [572, 155] on button "Review" at bounding box center [582, 163] width 36 height 16
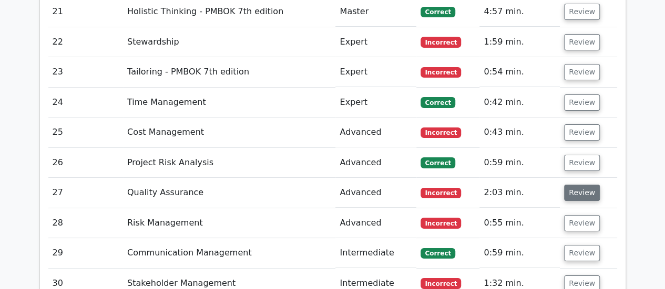
click at [579, 185] on button "Review" at bounding box center [582, 193] width 36 height 16
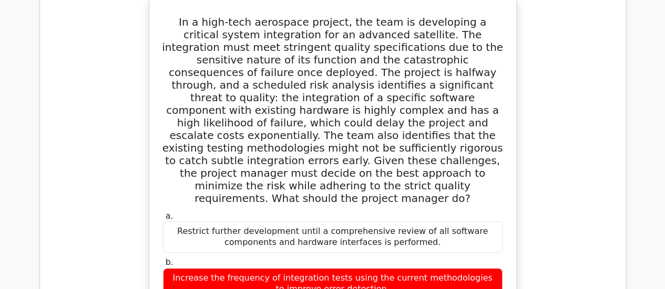
scroll to position [1996, 0]
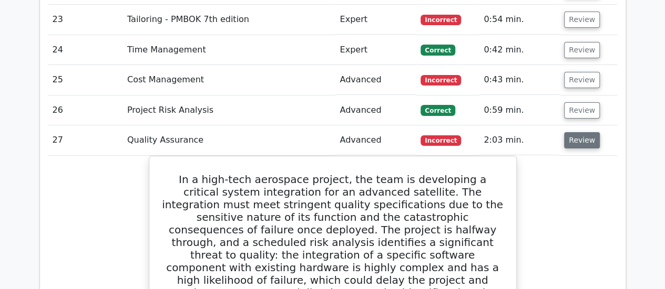
click at [588, 132] on button "Review" at bounding box center [582, 140] width 36 height 16
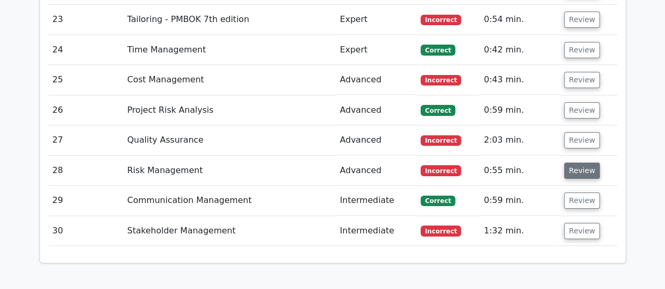
click at [579, 163] on button "Review" at bounding box center [582, 171] width 36 height 16
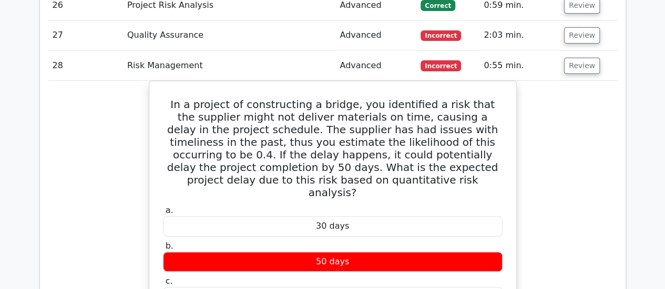
scroll to position [2049, 0]
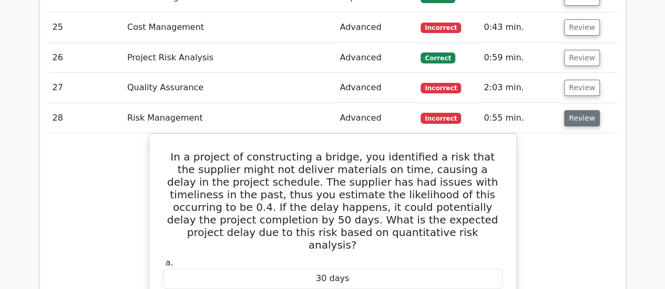
click at [582, 110] on button "Review" at bounding box center [582, 118] width 36 height 16
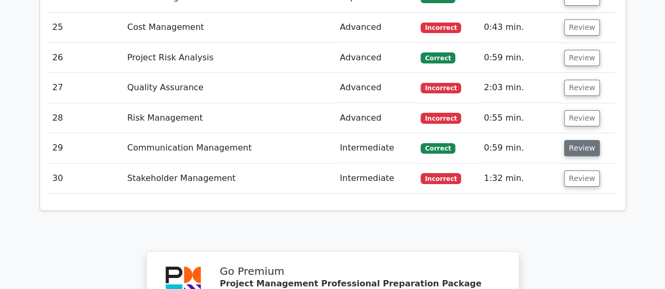
click at [579, 140] on button "Review" at bounding box center [582, 148] width 36 height 16
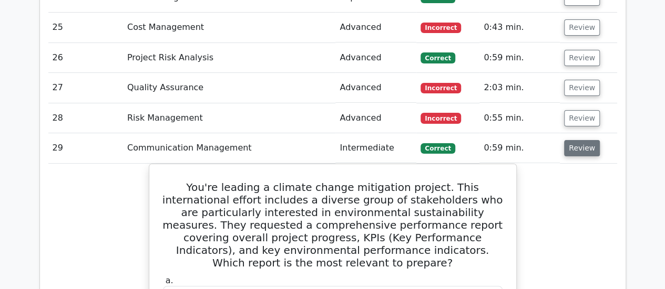
click at [579, 140] on button "Review" at bounding box center [582, 148] width 36 height 16
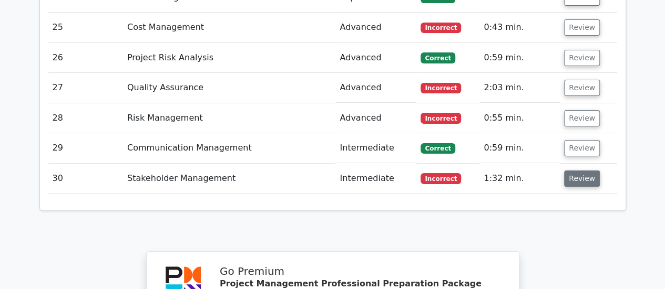
click at [577, 171] on button "Review" at bounding box center [582, 179] width 36 height 16
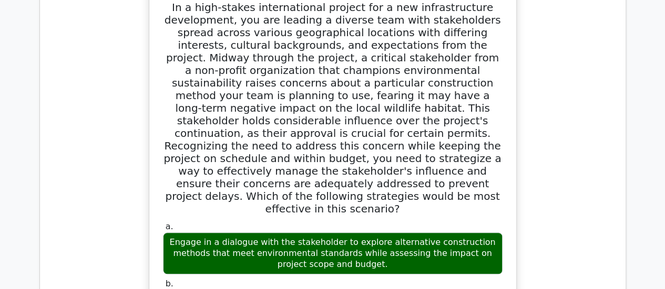
scroll to position [2101, 0]
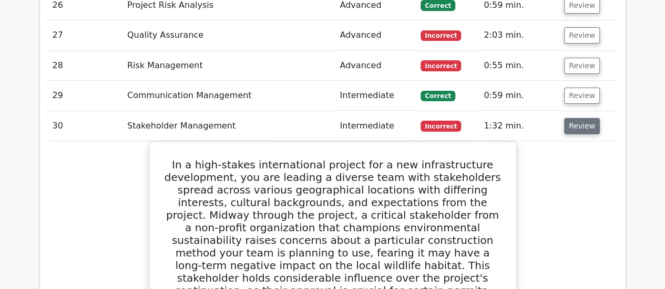
click at [576, 118] on button "Review" at bounding box center [582, 126] width 36 height 16
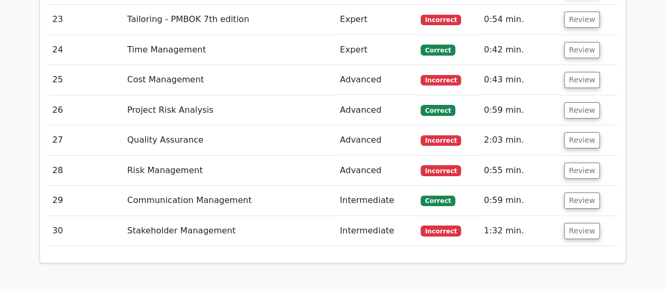
scroll to position [2364, 0]
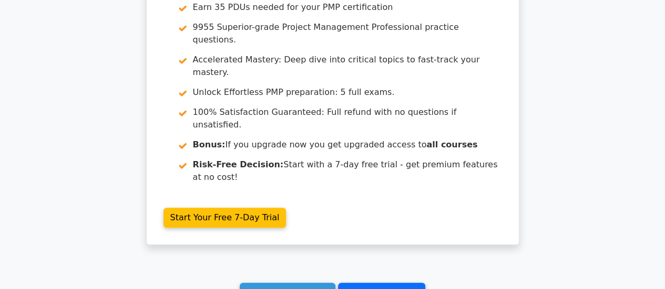
click at [374, 283] on link "Go to your profile" at bounding box center [381, 293] width 87 height 20
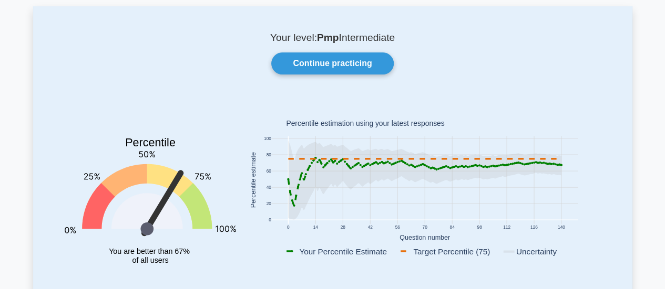
scroll to position [105, 0]
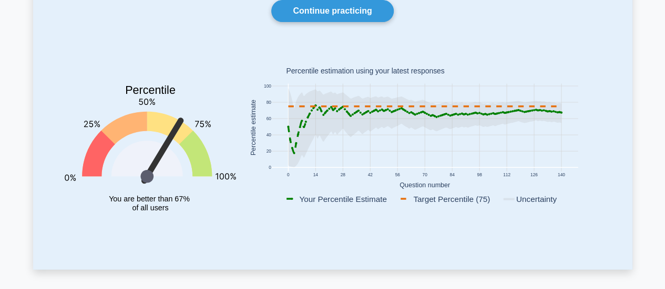
drag, startPoint x: 558, startPoint y: 130, endPoint x: 477, endPoint y: 154, distance: 84.8
click at [477, 154] on rect at bounding box center [424, 128] width 306 height 88
drag, startPoint x: 558, startPoint y: 124, endPoint x: 377, endPoint y: 129, distance: 180.8
click at [377, 129] on icon "0 14 28 42 56 70 84 98 112 126 140 0 20 40 60 80 100 Your Percentile Estimate T…" at bounding box center [424, 129] width 365 height 164
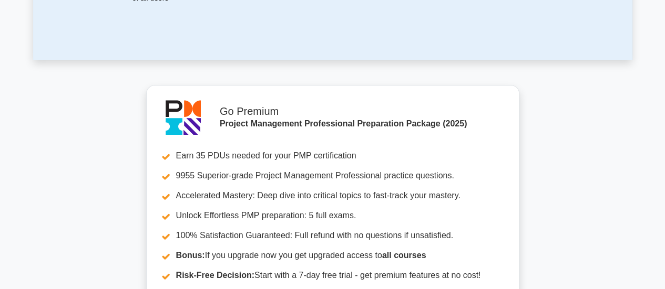
scroll to position [0, 0]
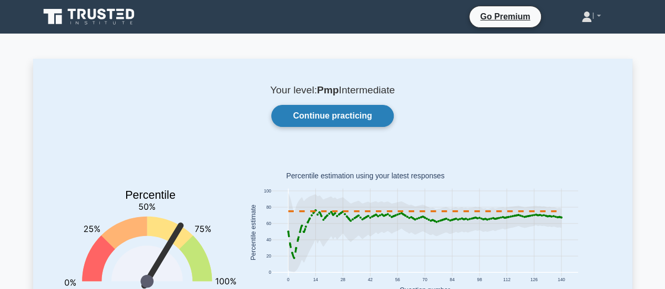
click at [317, 119] on link "Continue practicing" at bounding box center [332, 116] width 122 height 22
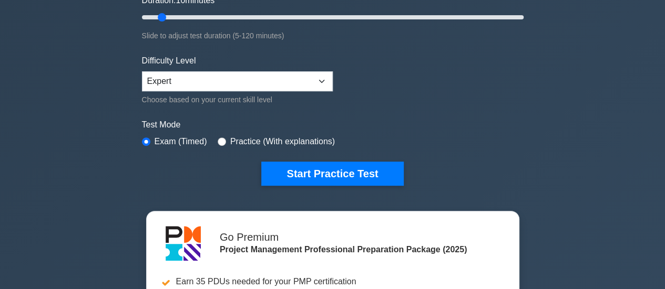
scroll to position [263, 0]
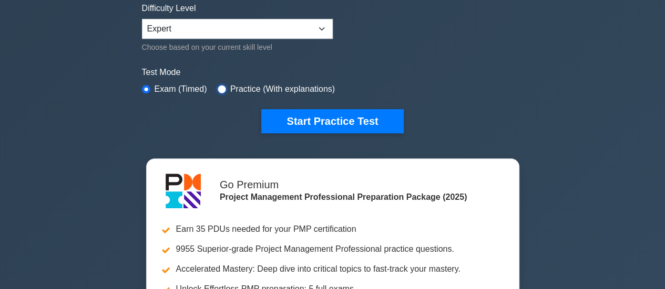
click at [222, 86] on input "radio" at bounding box center [221, 89] width 8 height 8
radio input "true"
click at [145, 87] on input "radio" at bounding box center [146, 89] width 8 height 8
radio input "true"
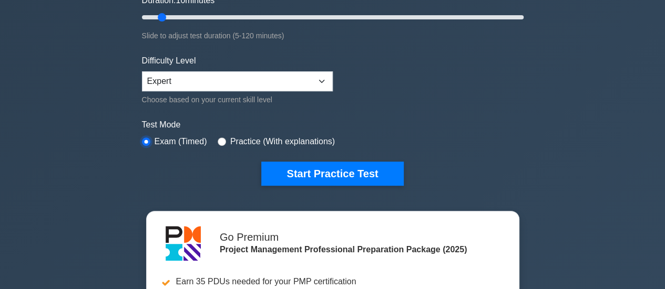
scroll to position [0, 0]
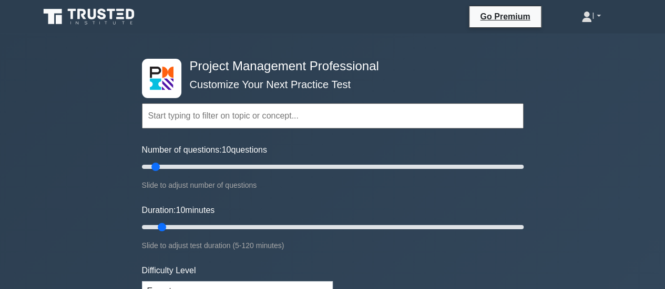
click at [581, 18] on icon at bounding box center [586, 17] width 11 height 11
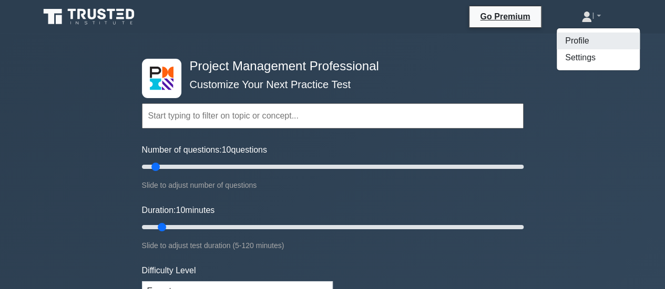
click at [575, 44] on link "Profile" at bounding box center [597, 41] width 83 height 17
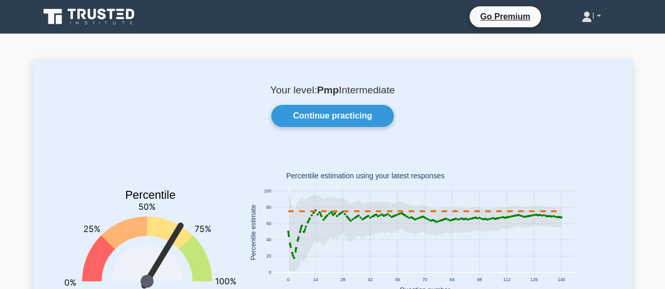
click at [582, 19] on icon at bounding box center [586, 20] width 9 height 4
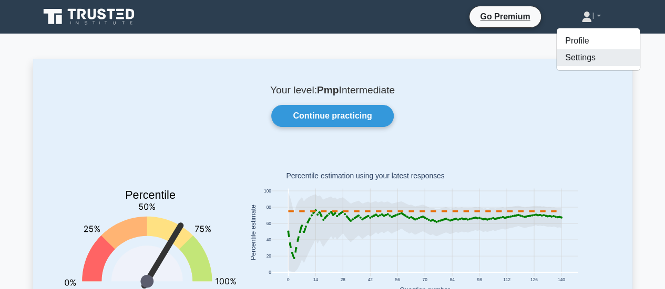
click at [573, 59] on link "Settings" at bounding box center [597, 57] width 83 height 17
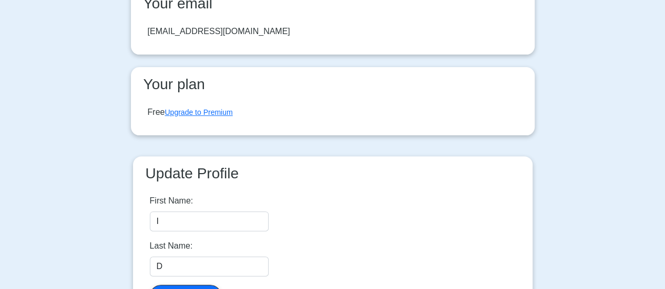
scroll to position [210, 0]
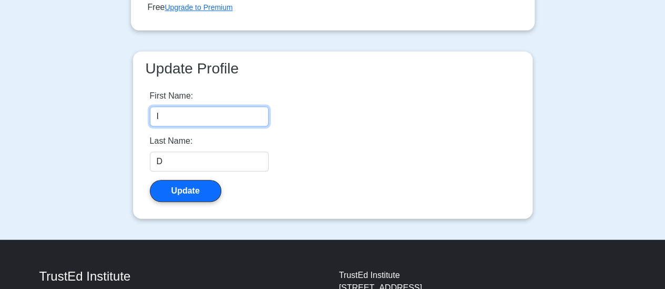
click at [192, 119] on input "I" at bounding box center [209, 117] width 119 height 20
type input "isarayoot"
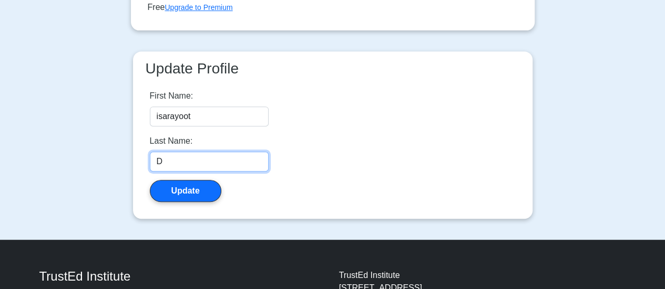
click at [189, 160] on input "D" at bounding box center [209, 162] width 119 height 20
click at [161, 161] on input "damnernsawat" at bounding box center [209, 162] width 119 height 20
type input "Damnernsawat"
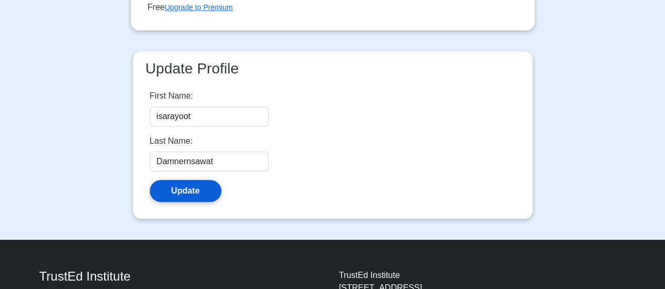
click at [175, 184] on button "Update" at bounding box center [185, 191] width 71 height 22
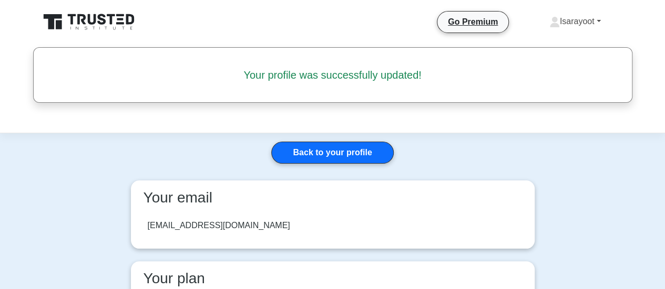
click at [601, 22] on link "Isarayoot" at bounding box center [575, 21] width 102 height 21
click at [663, 12] on header "Go Premium" at bounding box center [332, 66] width 665 height 133
click at [338, 149] on link "Back to your profile" at bounding box center [332, 153] width 122 height 22
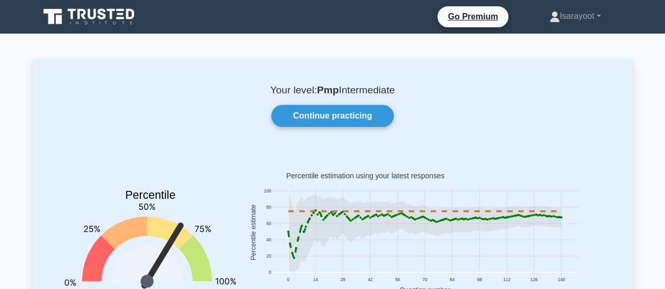
scroll to position [105, 0]
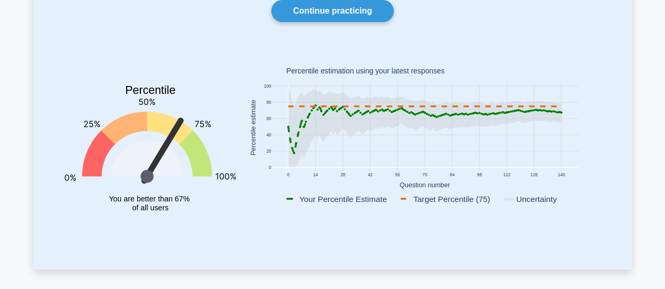
click at [365, 134] on rect at bounding box center [424, 128] width 306 height 88
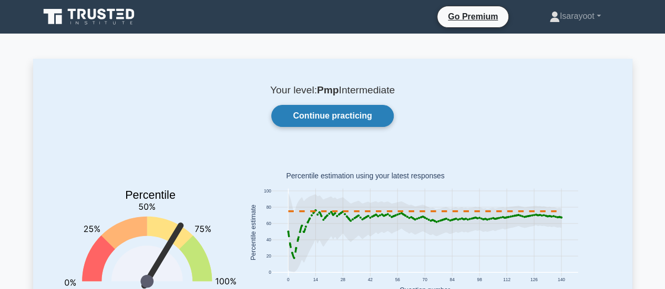
click at [355, 112] on link "Continue practicing" at bounding box center [332, 116] width 122 height 22
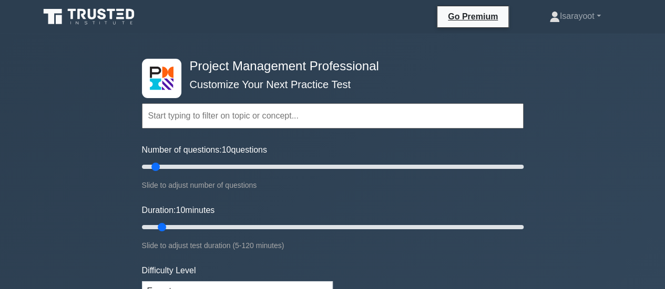
scroll to position [105, 0]
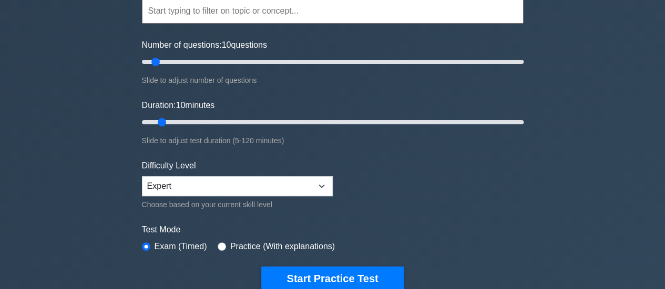
click at [27, 147] on div "Project Management Professional Customize Your Next Practice Test Topics Scope …" at bounding box center [332, 259] width 665 height 661
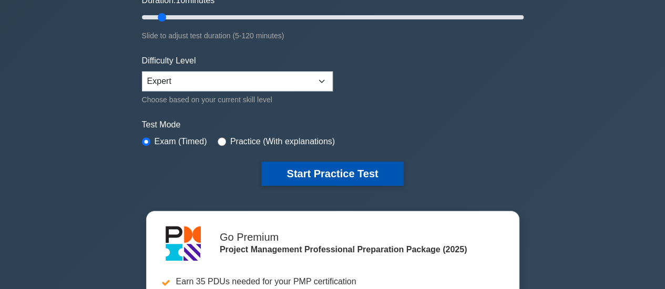
click at [294, 173] on button "Start Practice Test" at bounding box center [332, 174] width 142 height 24
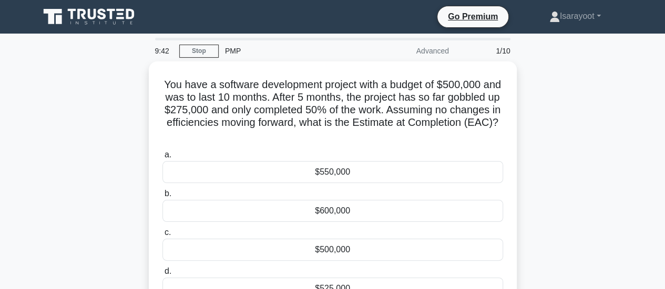
scroll to position [53, 0]
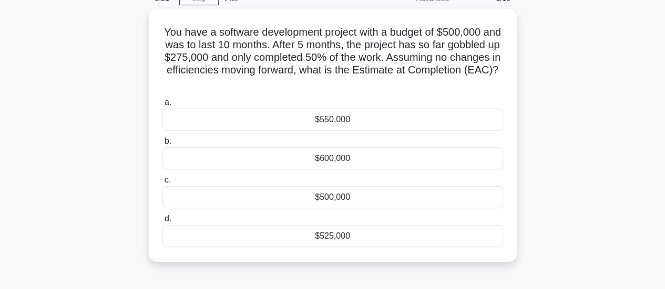
click at [621, 198] on div "You have a software development project with a budget of $500,000 and was to la…" at bounding box center [332, 142] width 599 height 266
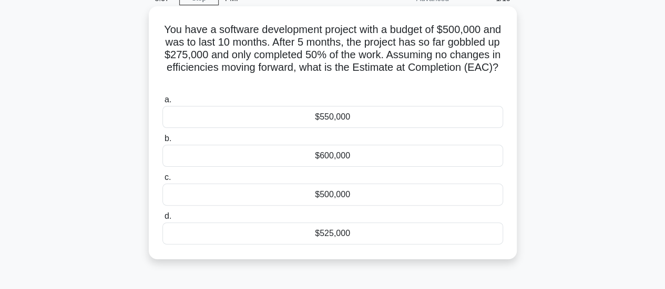
click at [344, 234] on div "$525,000" at bounding box center [332, 234] width 340 height 22
click at [162, 220] on input "d. $525,000" at bounding box center [162, 216] width 0 height 7
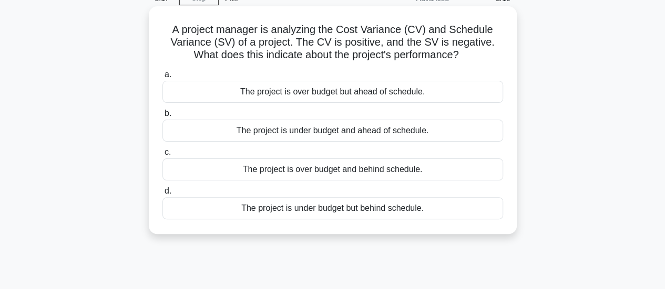
click at [432, 212] on div "The project is under budget but behind schedule." at bounding box center [332, 209] width 340 height 22
click at [162, 195] on input "d. The project is under budget but behind schedule." at bounding box center [162, 191] width 0 height 7
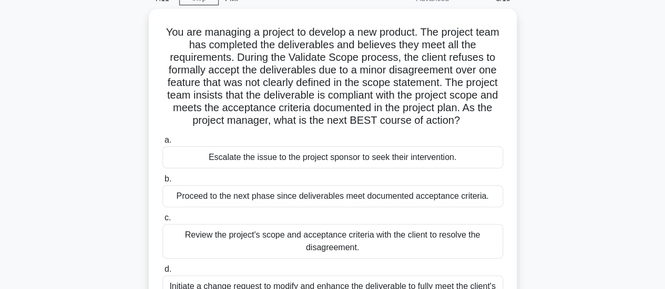
scroll to position [105, 0]
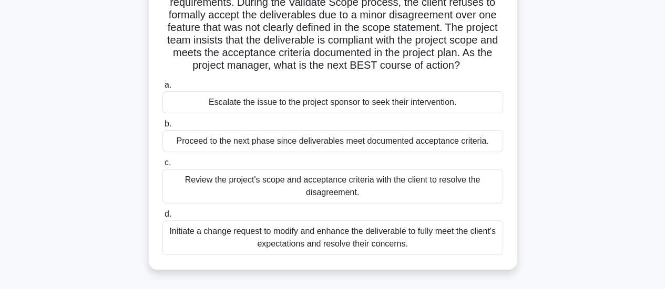
click at [425, 193] on div "Review the project's scope and acceptance criteria with the client to resolve t…" at bounding box center [332, 186] width 340 height 35
click at [162, 167] on input "c. Review the project's scope and acceptance criteria with the client to resolv…" at bounding box center [162, 163] width 0 height 7
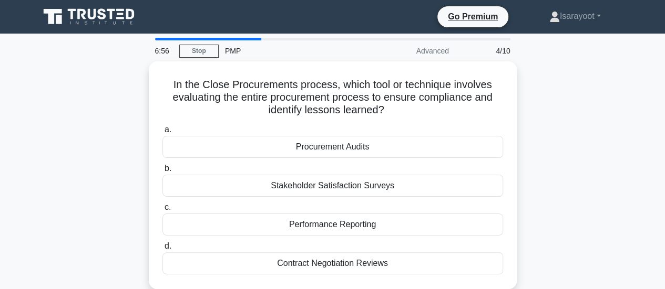
scroll to position [53, 0]
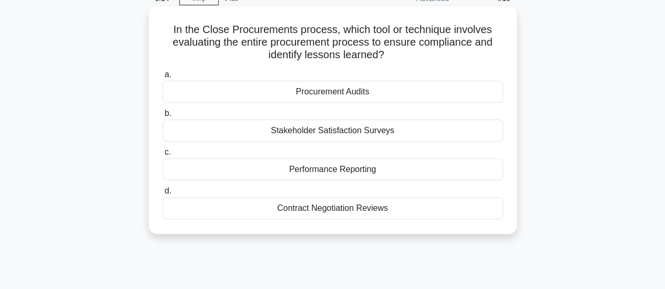
click at [429, 173] on div "Performance Reporting" at bounding box center [332, 170] width 340 height 22
click at [162, 156] on input "c. Performance Reporting" at bounding box center [162, 152] width 0 height 7
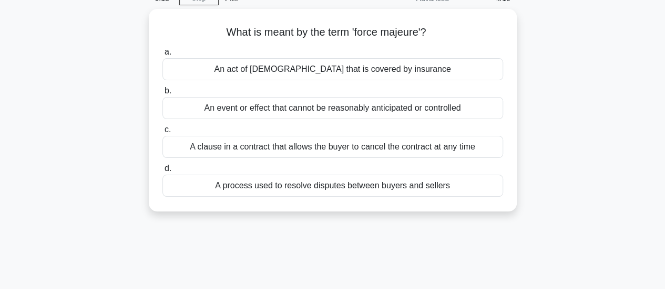
scroll to position [0, 0]
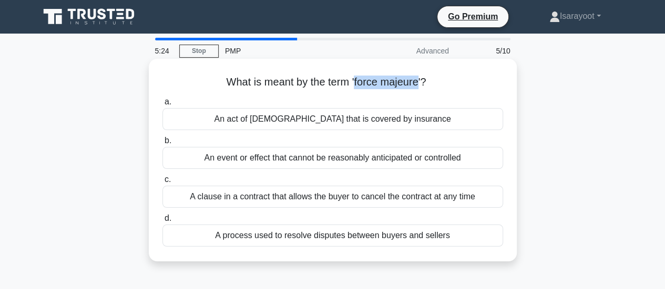
drag, startPoint x: 356, startPoint y: 82, endPoint x: 420, endPoint y: 85, distance: 64.1
click at [420, 85] on h5 "What is meant by the term 'force majeure'? .spinner_0XTQ{transform-origin:cente…" at bounding box center [332, 83] width 343 height 14
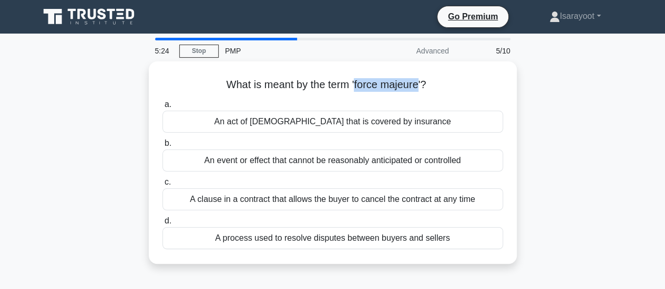
copy h5 "force majeure"
click at [101, 224] on div "What is meant by the term 'force majeure'? .spinner_0XTQ{transform-origin:cente…" at bounding box center [332, 168] width 599 height 215
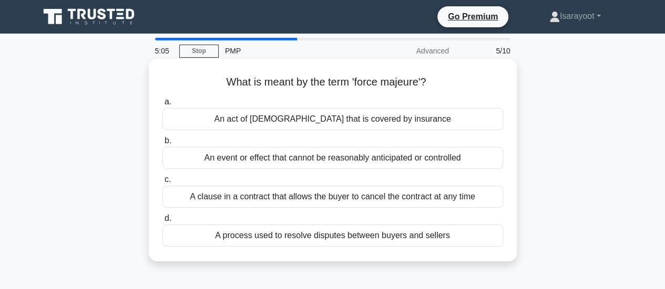
click at [336, 160] on div "An event or effect that cannot be reasonably anticipated or controlled" at bounding box center [332, 158] width 340 height 22
click at [162, 144] on input "b. An event or effect that cannot be reasonably anticipated or controlled" at bounding box center [162, 141] width 0 height 7
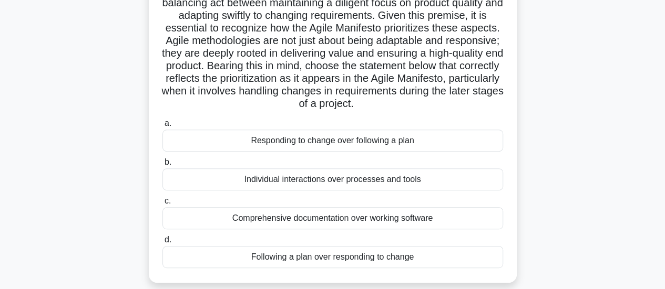
scroll to position [210, 0]
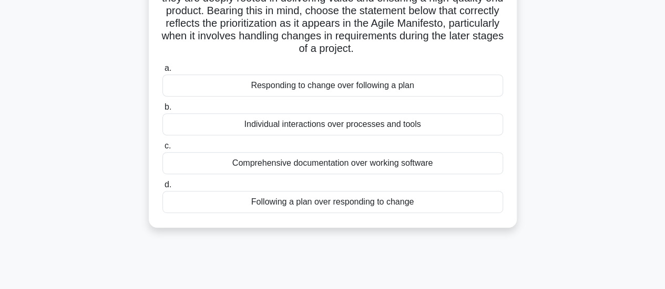
click at [383, 97] on div "Responding to change over following a plan" at bounding box center [332, 86] width 340 height 22
click at [162, 72] on input "a. Responding to change over following a plan" at bounding box center [162, 68] width 0 height 7
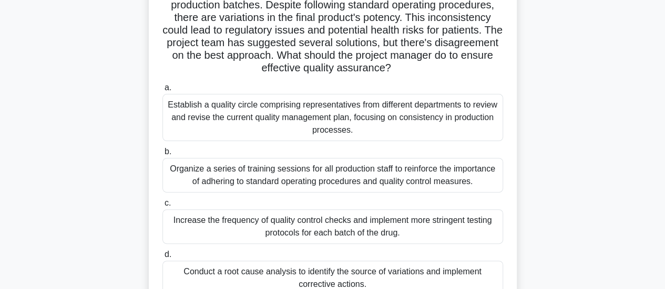
scroll to position [158, 0]
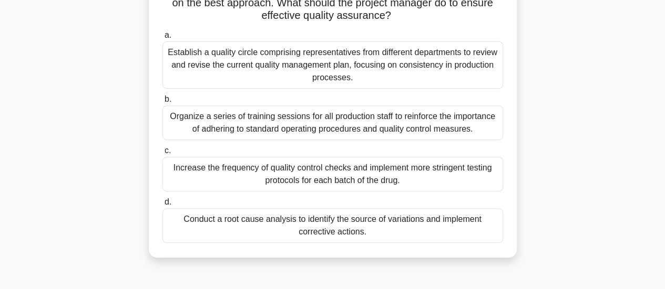
click at [38, 123] on div "A project manager for a pharmaceutical company notices that quality control mea…" at bounding box center [332, 87] width 599 height 367
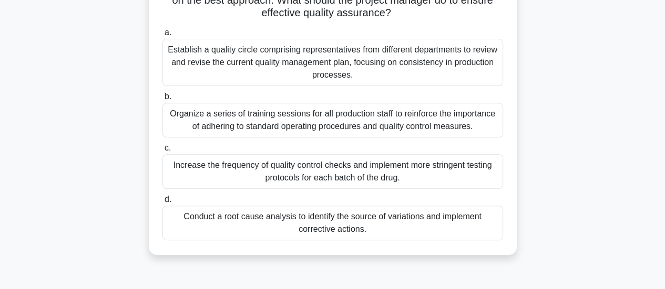
click at [407, 226] on div "Conduct a root cause analysis to identify the source of variations and implemen…" at bounding box center [332, 223] width 340 height 35
click at [162, 203] on input "d. Conduct a root cause analysis to identify the source of variations and imple…" at bounding box center [162, 199] width 0 height 7
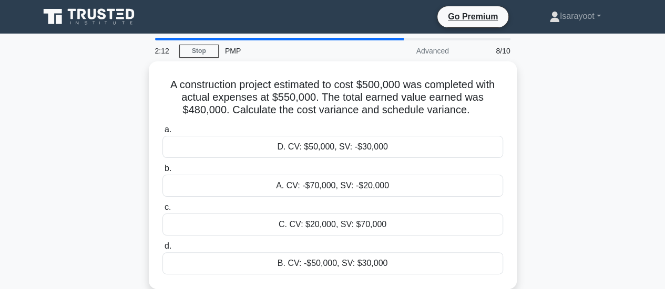
scroll to position [53, 0]
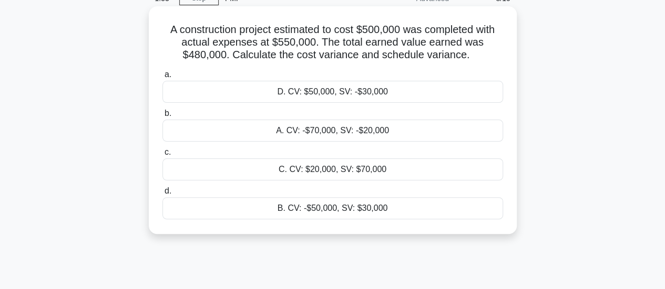
click at [320, 135] on div "A. CV: -$70,000, SV: -$20,000" at bounding box center [332, 131] width 340 height 22
click at [162, 117] on input "b. A. CV: -$70,000, SV: -$20,000" at bounding box center [162, 113] width 0 height 7
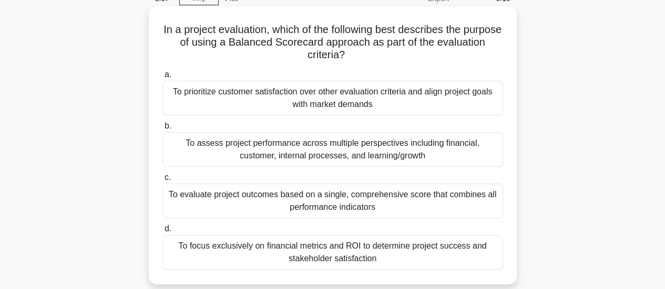
click at [444, 109] on div "To prioritize customer satisfaction over other evaluation criteria and align pr…" at bounding box center [332, 98] width 340 height 35
click at [162, 78] on input "a. To prioritize customer satisfaction over other evaluation criteria and align…" at bounding box center [162, 74] width 0 height 7
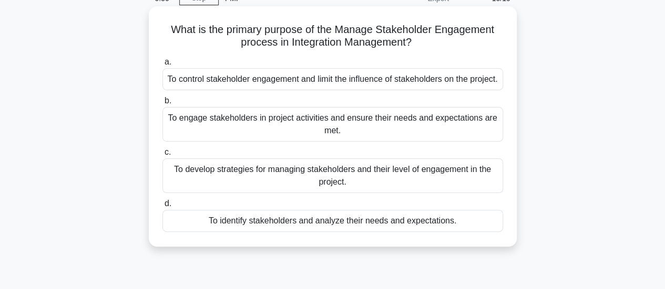
click at [315, 140] on div "To engage stakeholders in project activities and ensure their needs and expecta…" at bounding box center [332, 124] width 340 height 35
click at [162, 105] on input "b. To engage stakeholders in project activities and ensure their needs and expe…" at bounding box center [162, 101] width 0 height 7
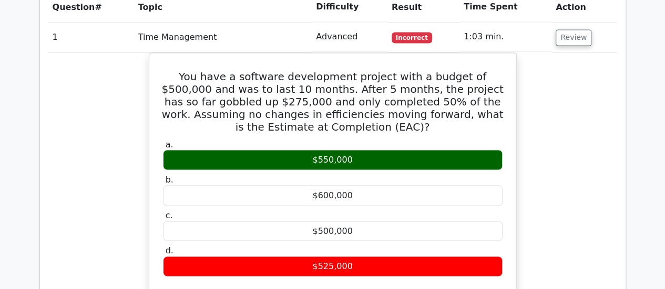
scroll to position [840, 0]
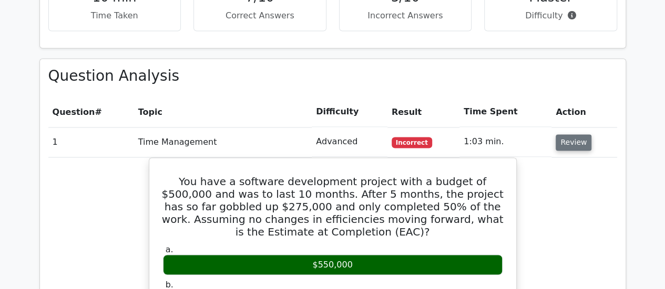
click at [569, 134] on button "Review" at bounding box center [573, 142] width 36 height 16
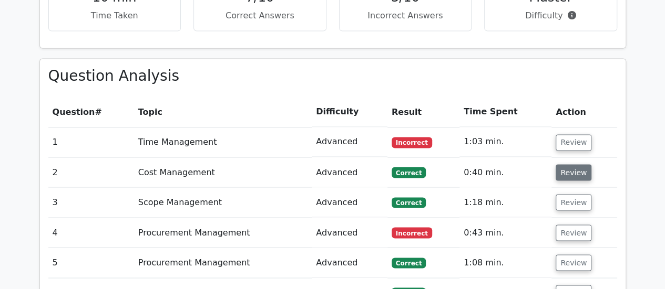
click at [564, 164] on button "Review" at bounding box center [573, 172] width 36 height 16
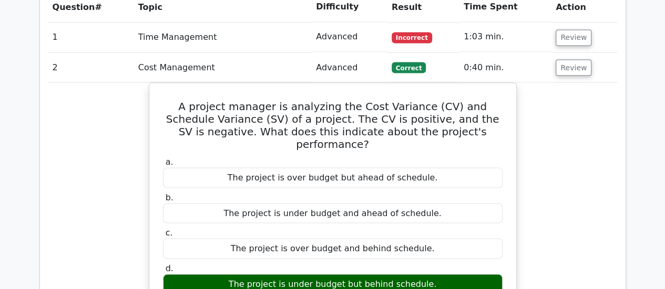
scroll to position [893, 0]
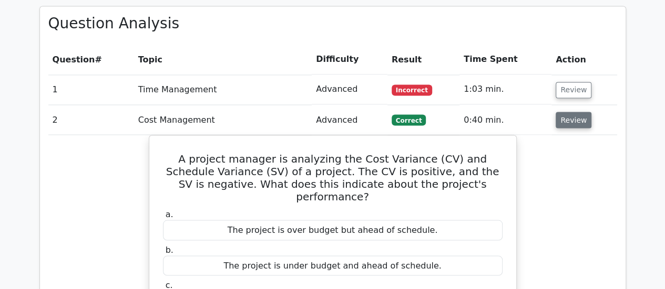
click at [574, 112] on button "Review" at bounding box center [573, 120] width 36 height 16
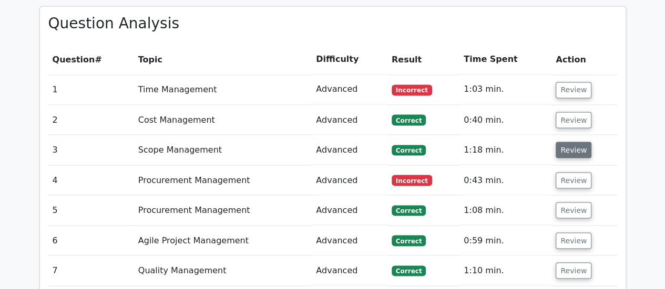
click at [574, 142] on button "Review" at bounding box center [573, 150] width 36 height 16
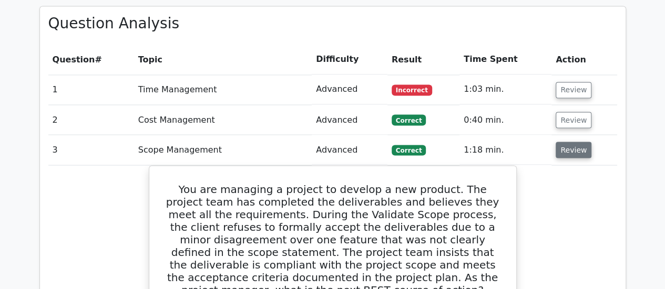
click at [575, 142] on button "Review" at bounding box center [573, 150] width 36 height 16
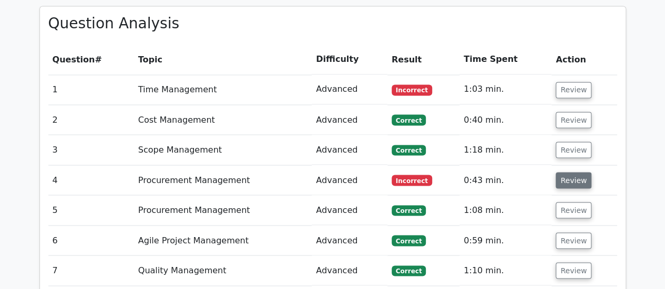
click at [573, 172] on button "Review" at bounding box center [573, 180] width 36 height 16
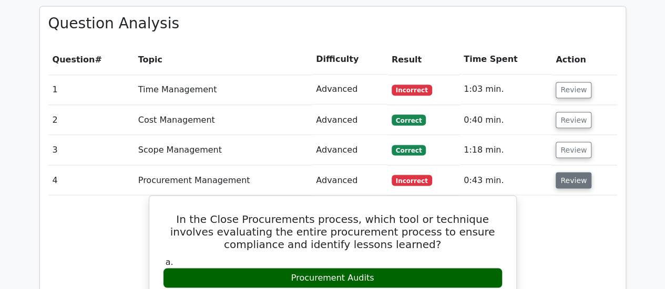
scroll to position [946, 0]
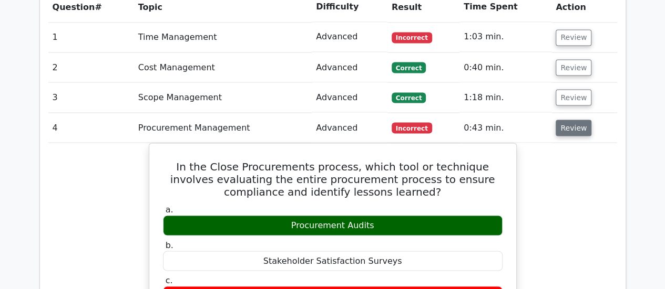
click at [576, 120] on button "Review" at bounding box center [573, 128] width 36 height 16
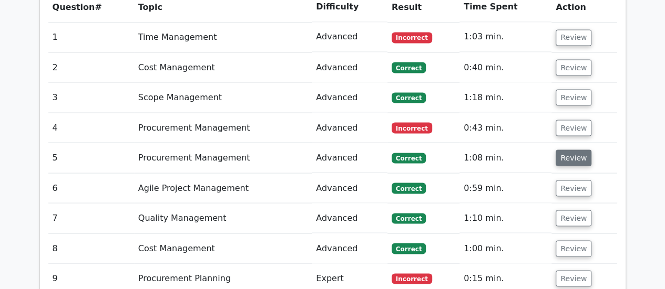
click at [573, 150] on button "Review" at bounding box center [573, 158] width 36 height 16
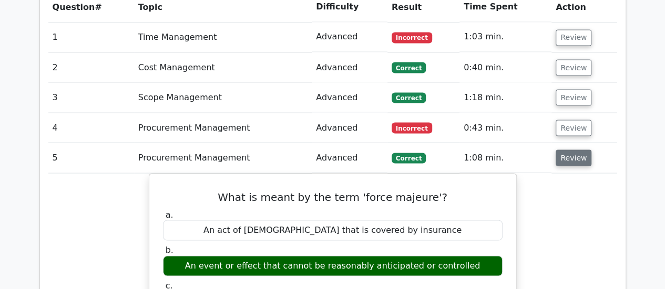
scroll to position [998, 0]
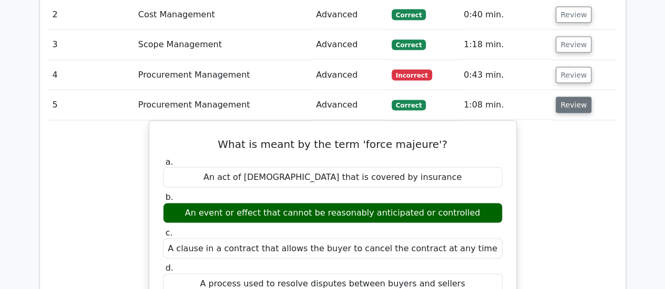
click at [573, 97] on button "Review" at bounding box center [573, 105] width 36 height 16
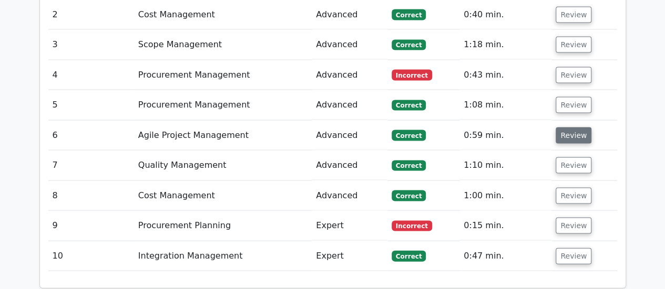
click at [570, 128] on button "Review" at bounding box center [573, 136] width 36 height 16
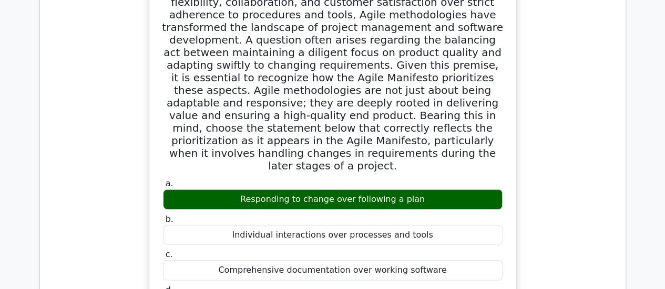
scroll to position [1051, 0]
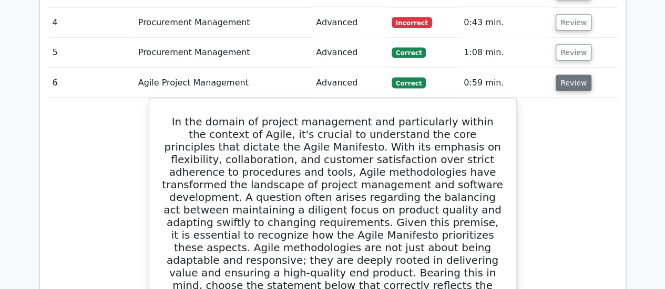
click at [567, 75] on button "Review" at bounding box center [573, 83] width 36 height 16
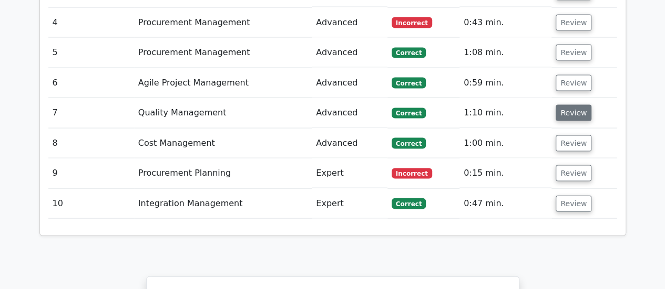
click at [572, 105] on button "Review" at bounding box center [573, 113] width 36 height 16
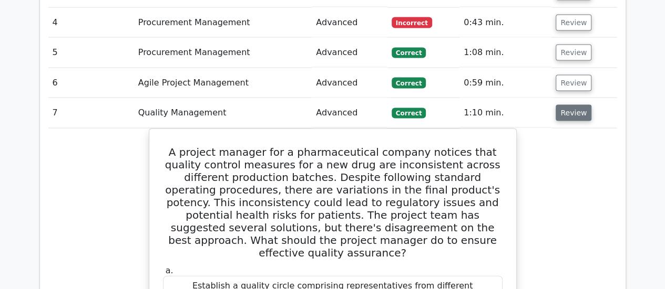
click at [572, 105] on button "Review" at bounding box center [573, 113] width 36 height 16
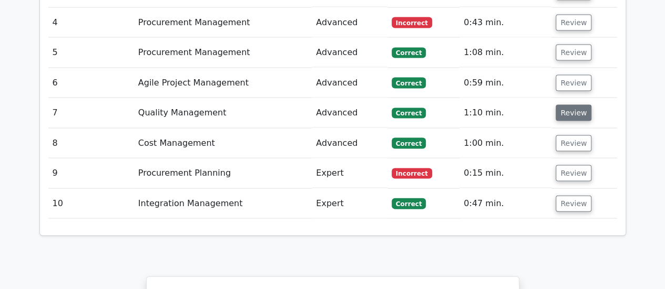
click at [572, 105] on button "Review" at bounding box center [573, 113] width 36 height 16
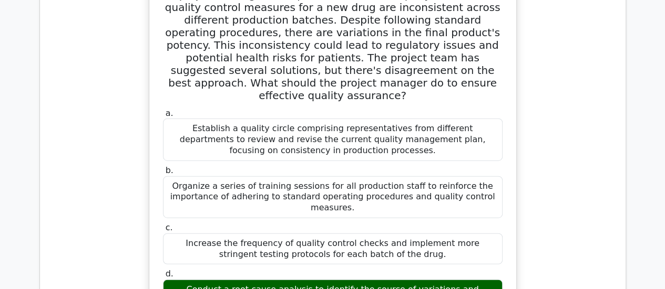
scroll to position [998, 0]
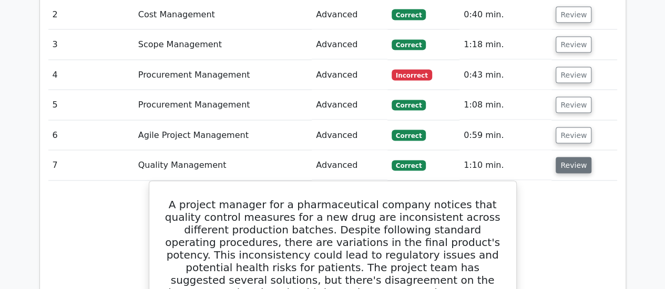
click at [578, 158] on button "Review" at bounding box center [573, 166] width 36 height 16
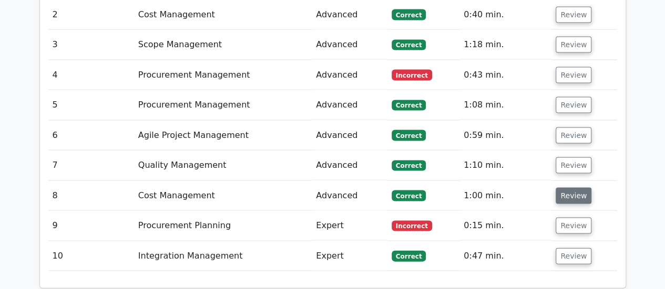
click at [573, 188] on button "Review" at bounding box center [573, 196] width 36 height 16
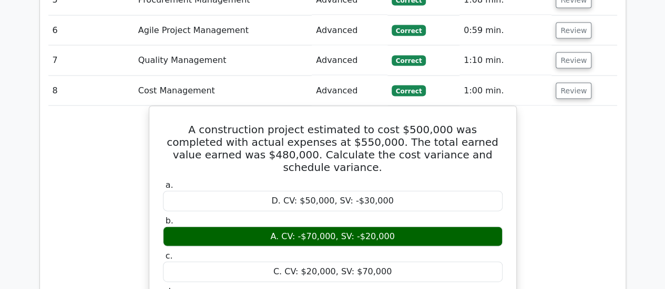
scroll to position [1051, 0]
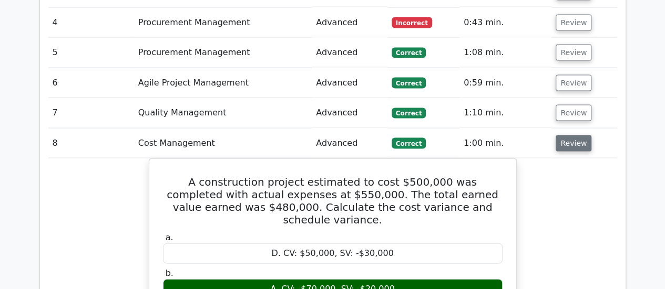
click at [577, 136] on button "Review" at bounding box center [573, 144] width 36 height 16
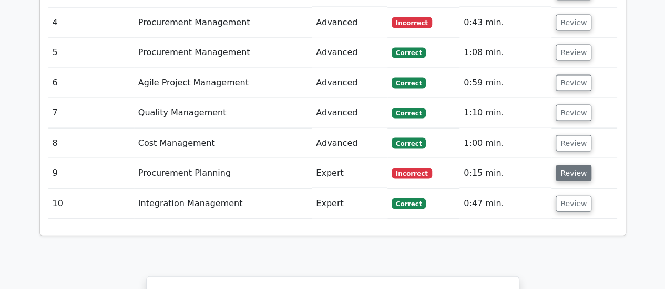
click at [567, 165] on button "Review" at bounding box center [573, 173] width 36 height 16
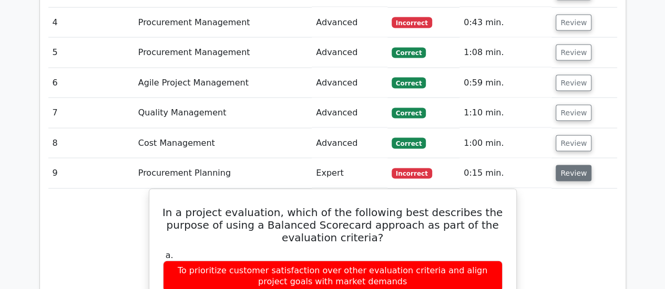
scroll to position [1156, 0]
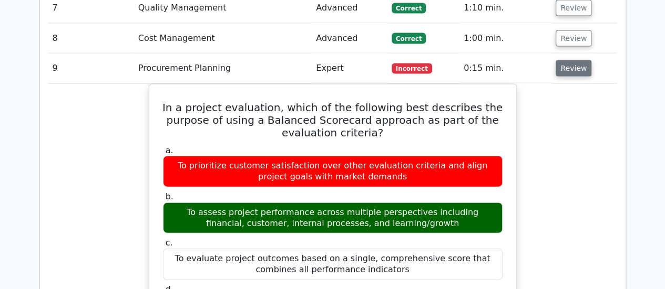
click at [570, 60] on button "Review" at bounding box center [573, 68] width 36 height 16
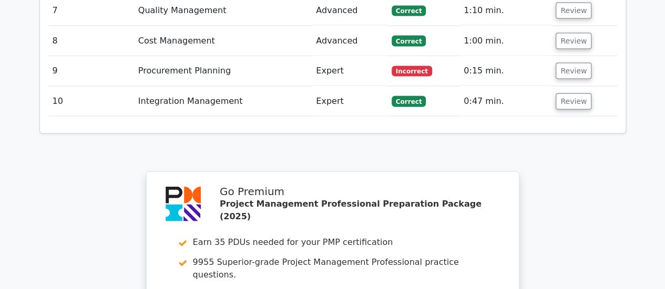
scroll to position [1103, 0]
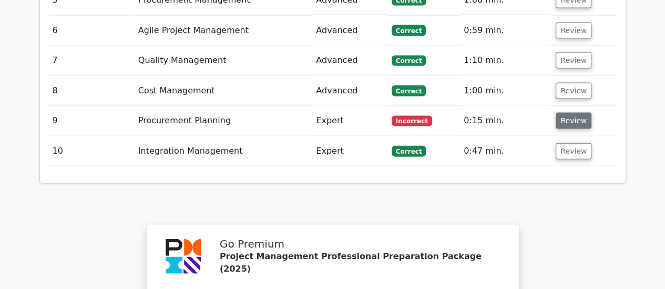
click at [572, 113] on button "Review" at bounding box center [573, 121] width 36 height 16
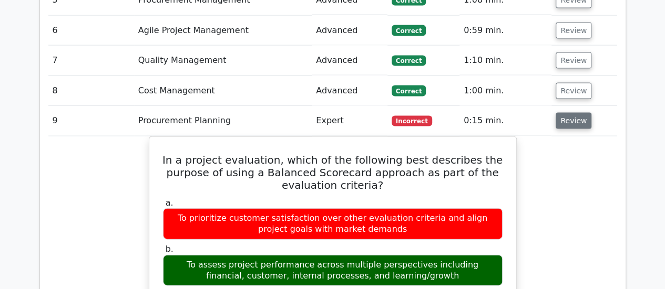
click at [572, 113] on button "Review" at bounding box center [573, 121] width 36 height 16
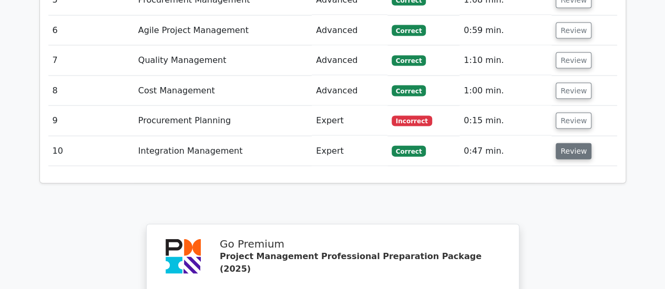
click at [570, 143] on button "Review" at bounding box center [573, 151] width 36 height 16
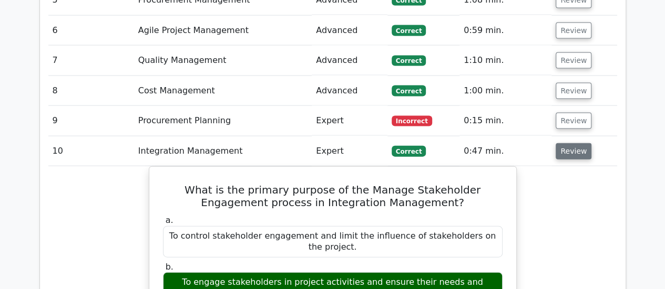
click at [568, 143] on button "Review" at bounding box center [573, 151] width 36 height 16
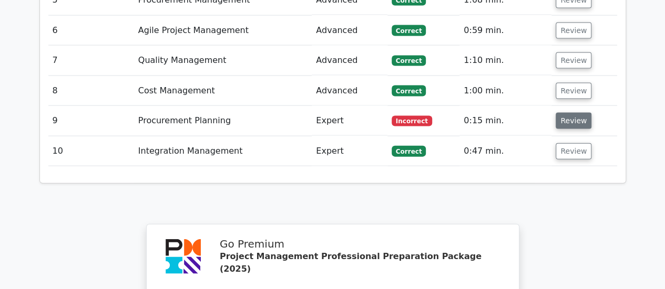
click at [570, 113] on button "Review" at bounding box center [573, 121] width 36 height 16
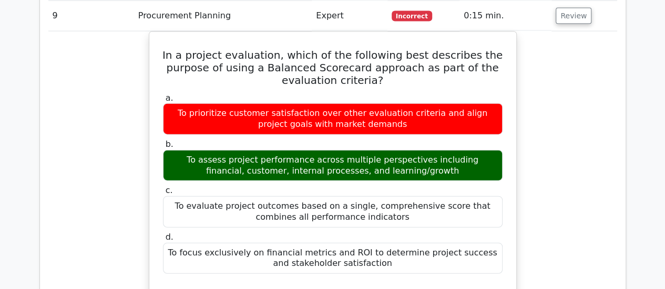
scroll to position [1051, 0]
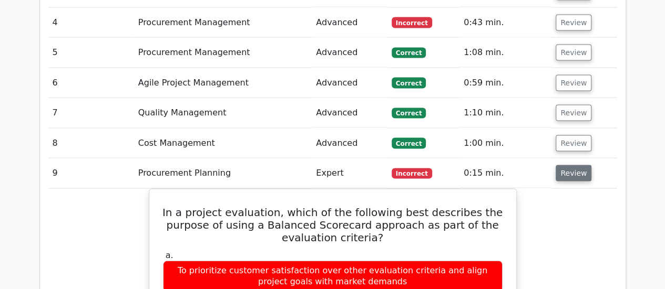
click at [566, 165] on button "Review" at bounding box center [573, 173] width 36 height 16
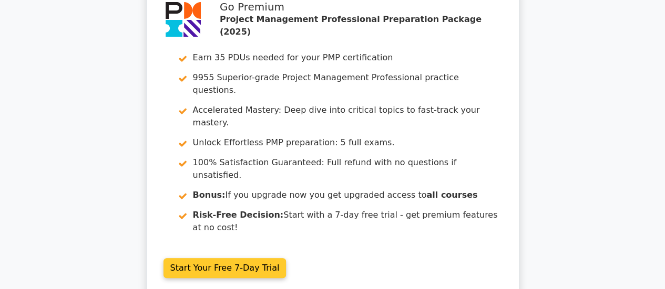
scroll to position [0, 0]
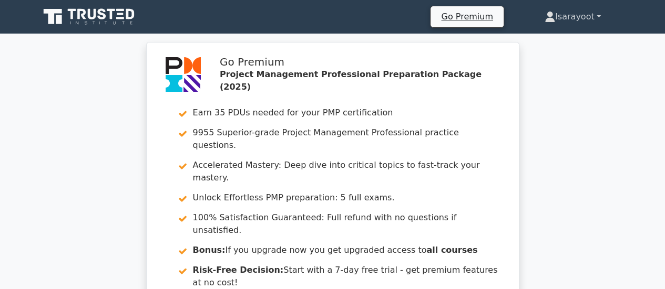
click at [549, 17] on icon at bounding box center [549, 17] width 11 height 11
click at [582, 165] on div "Go Premium Project Management Professional Preparation Package (2025) Earn 35 P…" at bounding box center [332, 202] width 665 height 321
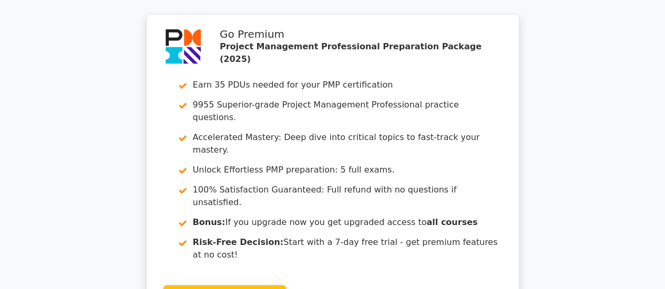
scroll to position [1366, 0]
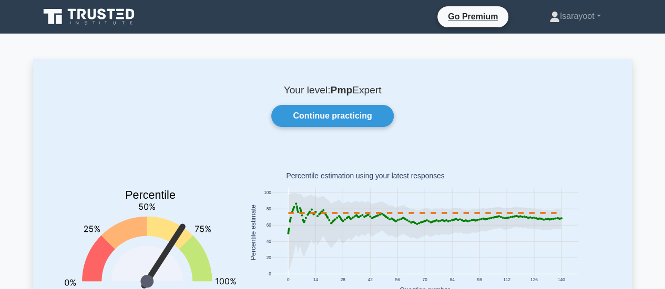
scroll to position [53, 0]
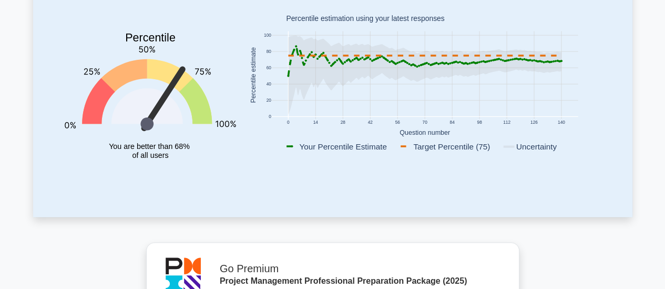
click at [552, 81] on rect at bounding box center [424, 76] width 306 height 88
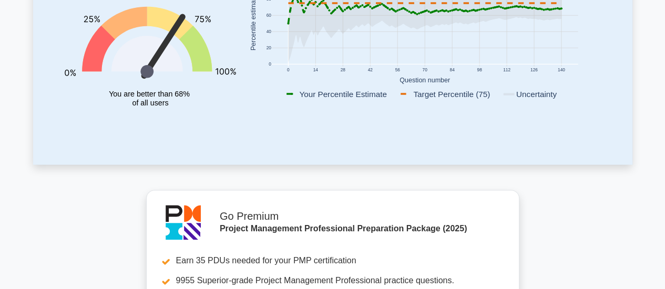
scroll to position [105, 0]
